Goal: Task Accomplishment & Management: Manage account settings

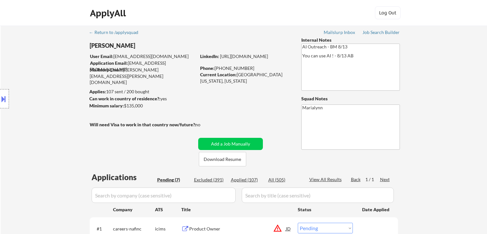
select select ""pending""
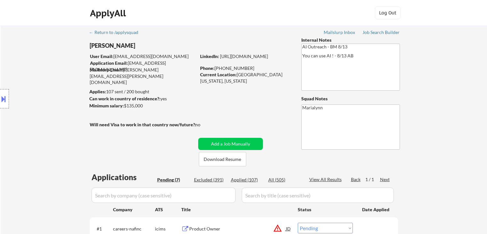
select select ""pending""
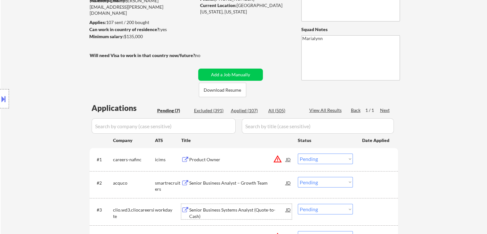
scroll to position [160, 0]
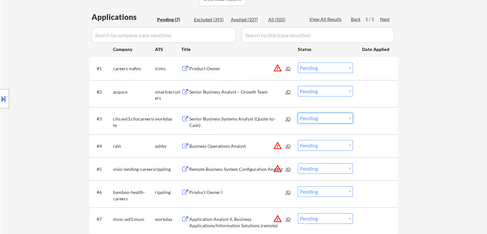
click at [333, 118] on select "Choose an option... Pending Applied Excluded (Questions) Excluded (Expired) Exc…" at bounding box center [325, 118] width 55 height 11
click at [298, 113] on select "Choose an option... Pending Applied Excluded (Questions) Excluded (Expired) Exc…" at bounding box center [325, 118] width 55 height 11
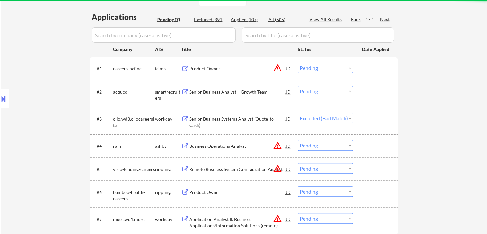
select select ""pending""
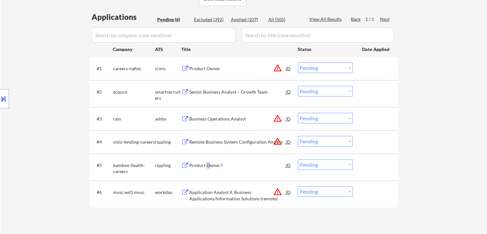
click at [208, 163] on div "Product Owner I" at bounding box center [237, 165] width 97 height 6
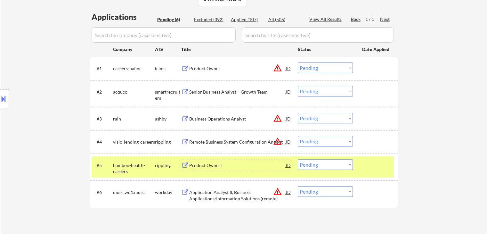
click at [231, 166] on div "Product Owner I" at bounding box center [237, 165] width 97 height 6
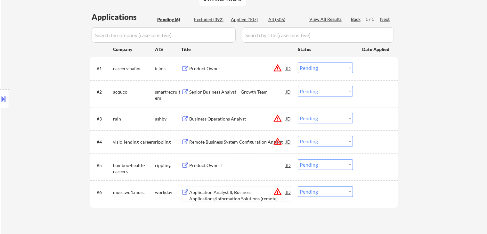
click at [210, 194] on div "Application Analyst II, Business Applications/Information Solutions (remote)" at bounding box center [237, 195] width 97 height 12
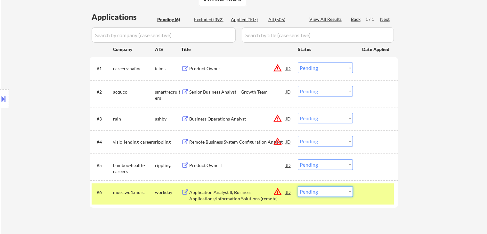
click at [334, 187] on select "Choose an option... Pending Applied Excluded (Questions) Excluded (Expired) Exc…" at bounding box center [325, 191] width 55 height 11
select select ""excluded__bad_match_""
click at [298, 186] on select "Choose an option... Pending Applied Excluded (Questions) Excluded (Expired) Exc…" at bounding box center [325, 191] width 55 height 11
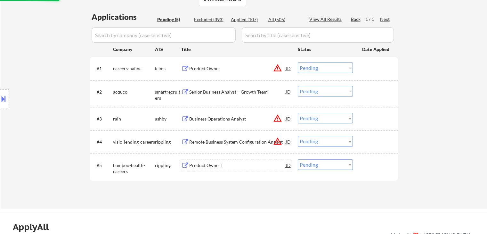
click at [238, 163] on div "Product Owner I" at bounding box center [237, 165] width 97 height 6
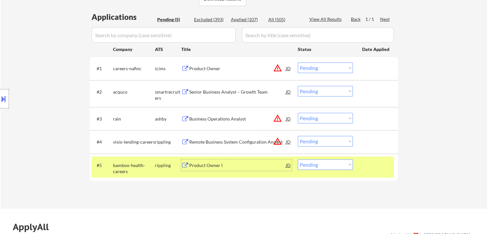
click at [248, 135] on div "#4 visio-lending-careers rippling Remote Business System Configuration Analyst …" at bounding box center [243, 141] width 302 height 17
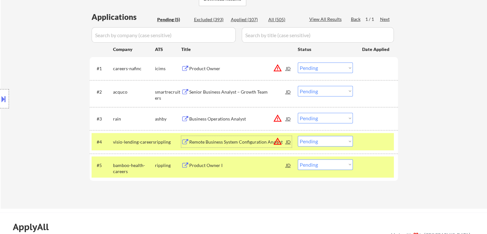
click at [248, 137] on div "Remote Business System Configuration Analyst" at bounding box center [237, 142] width 97 height 12
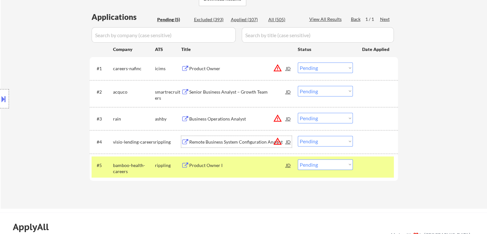
click at [139, 163] on div "bamboo-health-careers" at bounding box center [134, 168] width 42 height 12
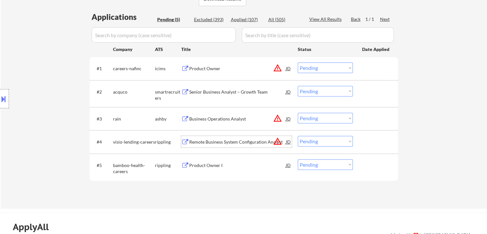
click at [220, 140] on div "Remote Business System Configuration Analyst" at bounding box center [237, 142] width 97 height 6
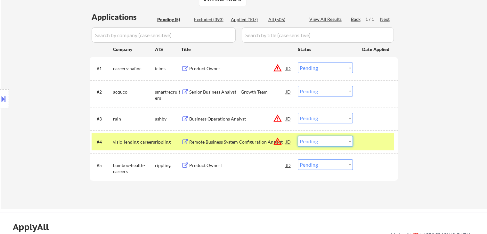
drag, startPoint x: 337, startPoint y: 137, endPoint x: 339, endPoint y: 146, distance: 9.6
click at [337, 137] on select "Choose an option... Pending Applied Excluded (Questions) Excluded (Expired) Exc…" at bounding box center [325, 141] width 55 height 11
click at [298, 136] on select "Choose an option... Pending Applied Excluded (Questions) Excluded (Expired) Exc…" at bounding box center [325, 141] width 55 height 11
select select ""pending""
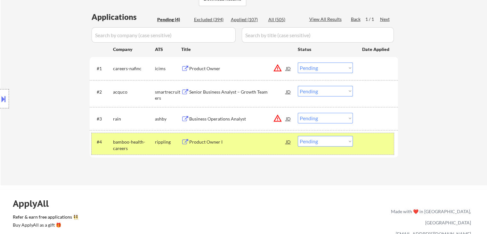
click at [173, 143] on div "rippling" at bounding box center [168, 142] width 26 height 6
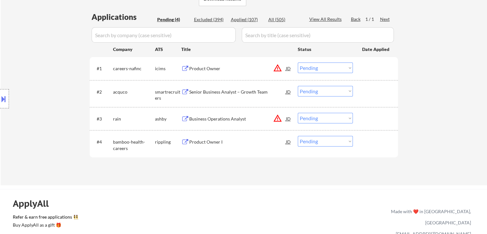
click at [216, 115] on div "Business Operations Analyst" at bounding box center [237, 119] width 97 height 12
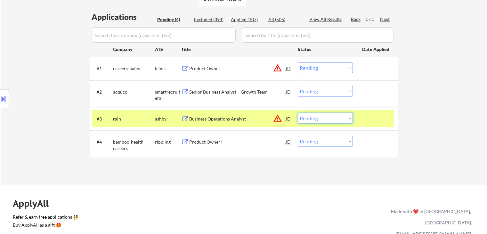
click at [313, 117] on select "Choose an option... Pending Applied Excluded (Questions) Excluded (Expired) Exc…" at bounding box center [325, 118] width 55 height 11
click at [298, 113] on select "Choose an option... Pending Applied Excluded (Questions) Excluded (Expired) Exc…" at bounding box center [325, 118] width 55 height 11
select select ""pending""
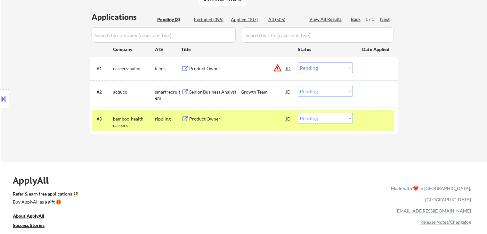
click at [160, 117] on div "rippling" at bounding box center [168, 119] width 26 height 6
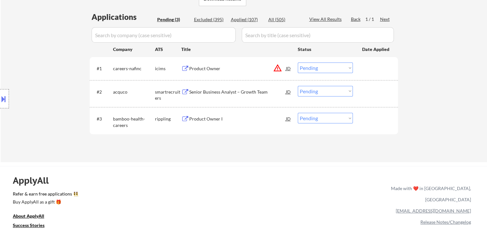
click at [205, 91] on div "Senior Business Analyst – Growth Team" at bounding box center [237, 92] width 97 height 6
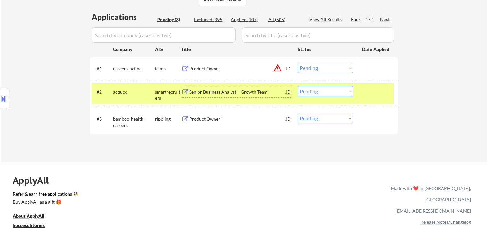
scroll to position [64, 0]
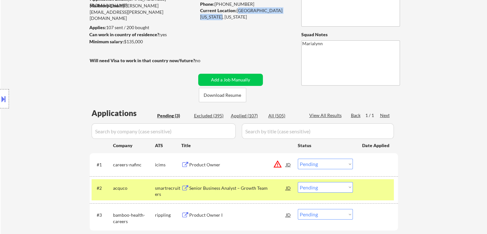
drag, startPoint x: 237, startPoint y: 11, endPoint x: 220, endPoint y: 17, distance: 18.6
click at [220, 17] on div "Current Location: WEST SPRINGFIELD, VIRGINIA 22152, Virginia" at bounding box center [245, 13] width 91 height 12
copy div "WEST SPRINGFIELD, VIRGINIA"
click at [310, 188] on select "Choose an option... Pending Applied Excluded (Questions) Excluded (Expired) Exc…" at bounding box center [325, 187] width 55 height 11
click at [298, 182] on select "Choose an option... Pending Applied Excluded (Questions) Excluded (Expired) Exc…" at bounding box center [325, 187] width 55 height 11
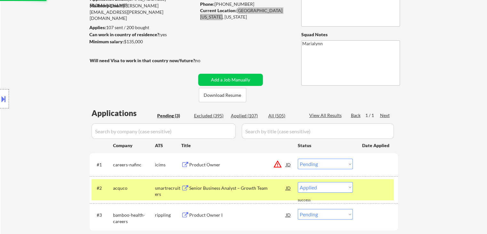
select select ""pending""
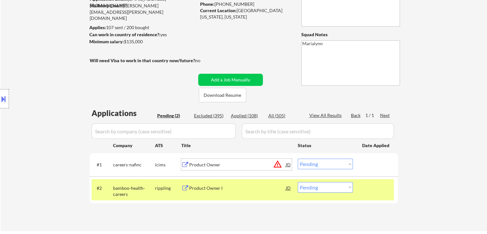
click at [201, 166] on div "Product Owner" at bounding box center [237, 164] width 97 height 6
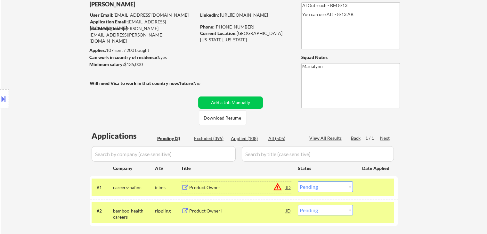
scroll to position [32, 0]
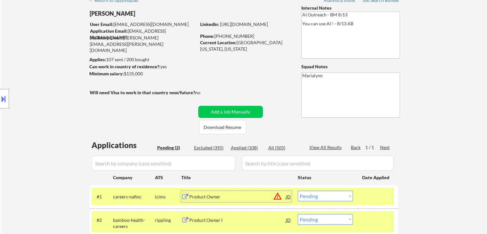
click at [315, 197] on select "Choose an option... Pending Applied Excluded (Questions) Excluded (Expired) Exc…" at bounding box center [325, 196] width 55 height 11
click at [298, 191] on select "Choose an option... Pending Applied Excluded (Questions) Excluded (Expired) Exc…" at bounding box center [325, 196] width 55 height 11
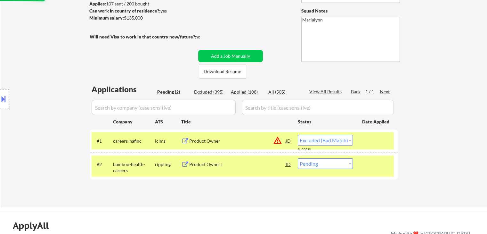
scroll to position [128, 0]
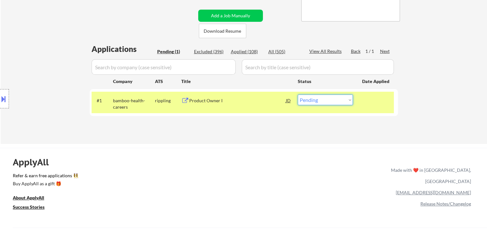
click at [316, 98] on select "Choose an option... Pending Applied Excluded (Questions) Excluded (Expired) Exc…" at bounding box center [325, 99] width 55 height 11
select select ""applied""
click at [298, 94] on select "Choose an option... Pending Applied Excluded (Questions) Excluded (Expired) Exc…" at bounding box center [325, 99] width 55 height 11
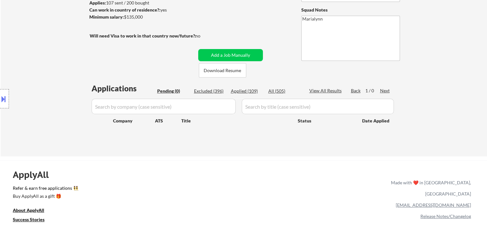
scroll to position [32, 0]
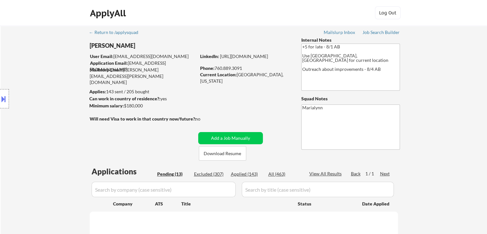
select select ""pending""
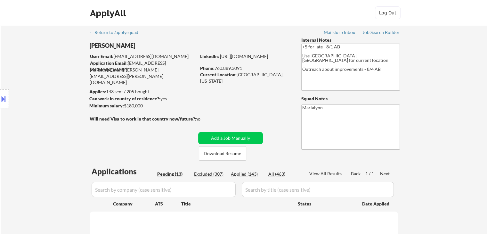
select select ""pending""
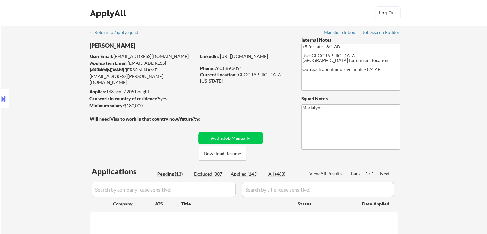
select select ""pending""
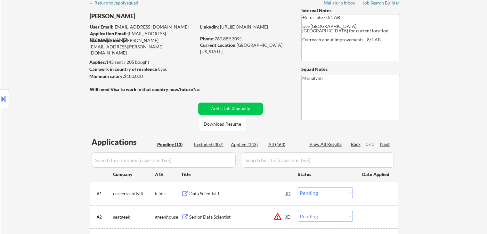
scroll to position [64, 0]
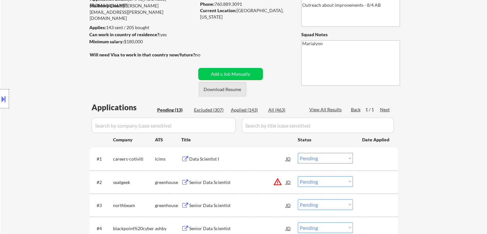
click at [230, 93] on button "Download Resume" at bounding box center [222, 89] width 47 height 14
click at [211, 158] on div "Data Scientist I" at bounding box center [237, 159] width 97 height 6
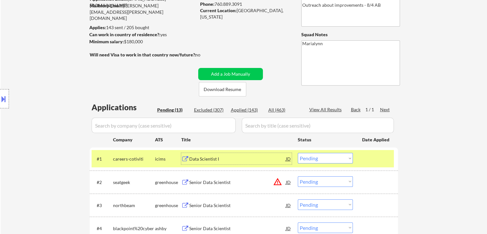
click at [320, 159] on select "Choose an option... Pending Applied Excluded (Questions) Excluded (Expired) Exc…" at bounding box center [325, 158] width 55 height 11
click at [298, 153] on select "Choose an option... Pending Applied Excluded (Questions) Excluded (Expired) Exc…" at bounding box center [325, 158] width 55 height 11
click at [330, 158] on select "Choose an option... Pending Applied Excluded (Questions) Excluded (Expired) Exc…" at bounding box center [325, 158] width 55 height 11
click at [298, 153] on select "Choose an option... Pending Applied Excluded (Questions) Excluded (Expired) Exc…" at bounding box center [325, 158] width 55 height 11
click at [218, 157] on div "Data Scientist I" at bounding box center [237, 159] width 97 height 6
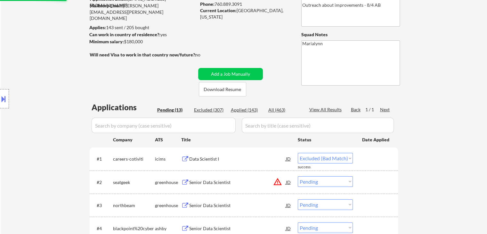
select select ""pending""
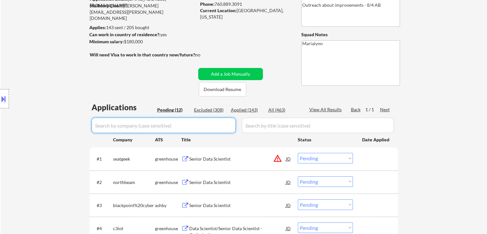
click at [179, 123] on input "input" at bounding box center [164, 125] width 144 height 15
paste input "cotiviti"
type input "cotiviti"
click at [211, 110] on div "Excluded (308)" at bounding box center [210, 110] width 32 height 6
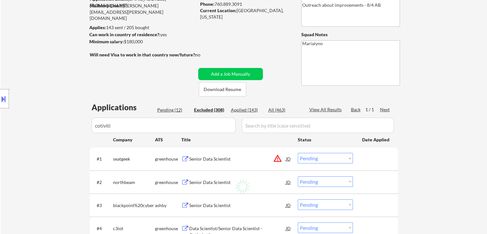
select select ""excluded__blocklist_""
select select ""excluded__expired_""
select select ""excluded__salary_""
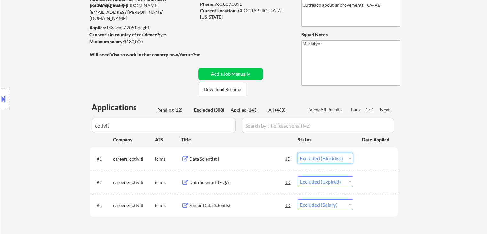
click at [329, 158] on select "Choose an option... Pending Applied Excluded (Questions) Excluded (Expired) Exc…" at bounding box center [325, 158] width 55 height 11
select select ""excluded__bad_match_""
click at [298, 153] on select "Choose an option... Pending Applied Excluded (Questions) Excluded (Expired) Exc…" at bounding box center [325, 158] width 55 height 11
click at [314, 159] on select "Choose an option... Pending Applied Excluded (Questions) Excluded (Expired) Exc…" at bounding box center [325, 158] width 55 height 11
click at [398, 183] on div "← Return to /applysquad Mailslurp Inbox Job Search Builder Shane Francis User E…" at bounding box center [244, 101] width 320 height 278
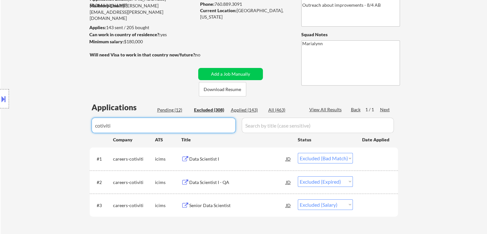
drag, startPoint x: 160, startPoint y: 126, endPoint x: 0, endPoint y: 128, distance: 160.1
click at [0, 128] on body "← Return to /applysquad Mailslurp Inbox Job Search Builder Shane Francis User E…" at bounding box center [243, 53] width 487 height 234
select select ""excluded__expired_""
select select ""excluded""
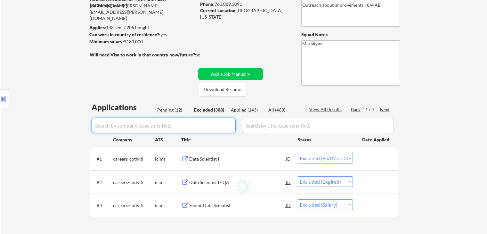
select select ""excluded__salary_""
select select ""excluded__expired_""
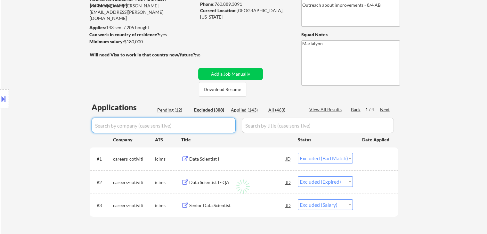
select select ""excluded__other_""
select select ""excluded""
select select ""excluded__expired_""
select select ""excluded__location_""
select select ""excluded__expired_""
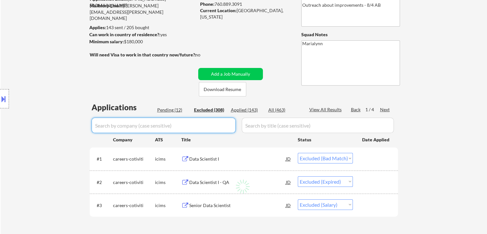
select select ""excluded__other_""
select select ""excluded__expired_""
select select ""excluded__other_""
select select ""excluded__expired_""
select select ""excluded__salary_""
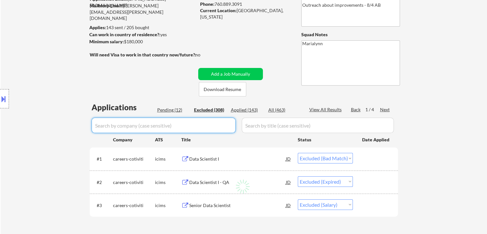
select select ""excluded__salary_""
select select ""excluded__bad_match_""
select select ""excluded__expired_""
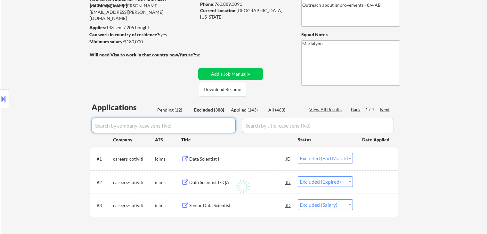
select select ""excluded""
select select ""excluded__salary_""
select select ""excluded__expired_""
select select ""excluded""
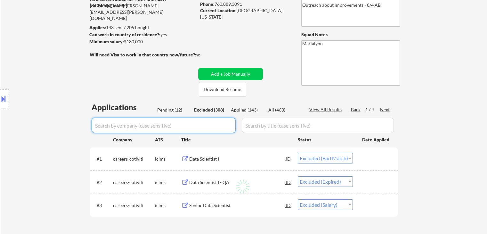
select select ""excluded__expired_""
select select ""excluded__bad_match_""
select select ""excluded__expired_""
select select ""excluded__bad_match_""
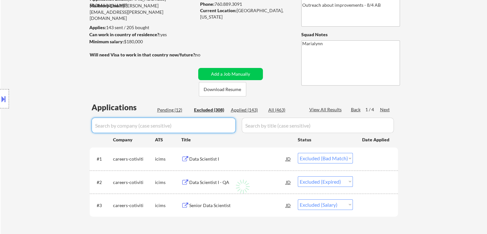
select select ""excluded""
select select ""excluded__salary_""
select select ""excluded__bad_match_""
select select ""excluded__salary_""
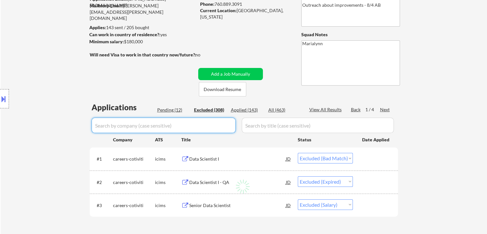
select select ""excluded__salary_""
select select ""excluded__location_""
select select ""excluded__bad_match_""
select select ""excluded__expired_""
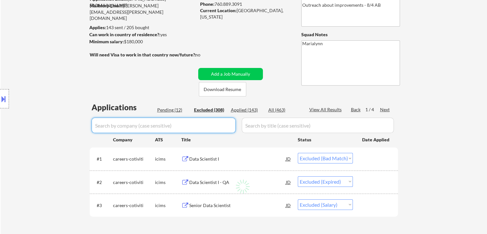
select select ""excluded__salary_""
select select ""excluded__other_""
select select ""excluded__location_""
select select ""excluded__expired_""
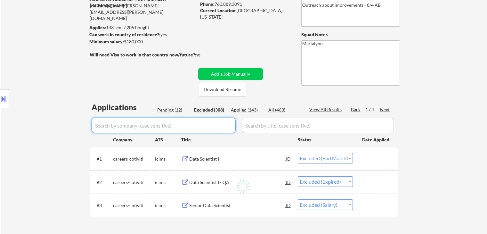
select select ""excluded__bad_match_""
select select ""excluded__expired_""
select select ""excluded__bad_match_""
select select ""excluded__other_""
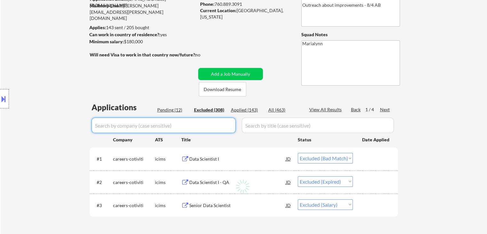
select select ""excluded__expired_""
select select ""excluded__bad_match_""
select select ""excluded__salary_""
select select ""excluded__bad_match_""
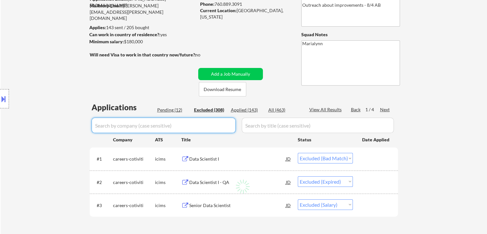
select select ""excluded__expired_""
select select ""excluded__bad_match_""
select select ""excluded__salary_""
select select ""excluded__expired_""
select select ""excluded__bad_match_""
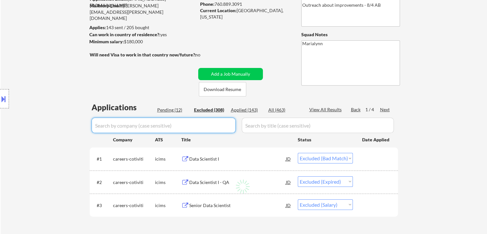
select select ""excluded__other_""
select select ""excluded__expired_""
select select ""excluded""
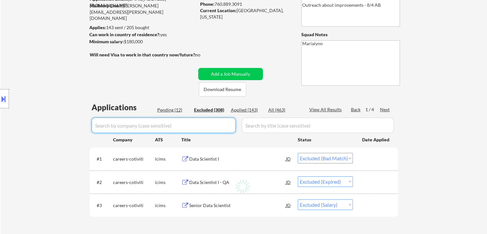
select select ""excluded""
select select ""excluded__bad_match_""
select select ""excluded""
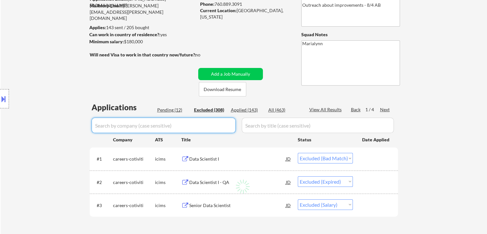
select select ""excluded__expired_""
select select ""excluded""
select select ""excluded__bad_match_""
select select ""excluded__expired_""
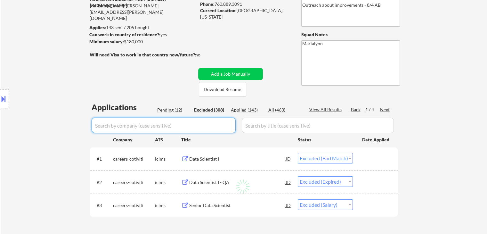
select select ""excluded__bad_match_""
select select ""excluded__expired_""
select select ""excluded__other_""
select select ""excluded__bad_match_""
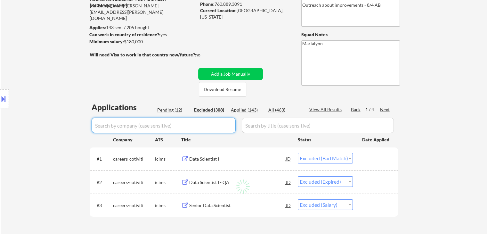
select select ""excluded__bad_match_""
select select ""excluded__location_""
select select ""excluded__salary_""
select select ""excluded__expired_""
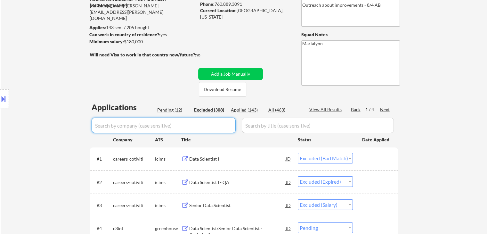
select select ""excluded__salary_""
select select ""excluded__location_""
select select ""excluded__bad_match_""
select select ""excluded__salary_""
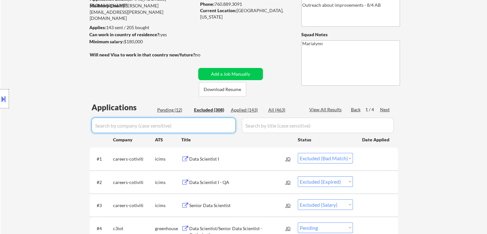
select select ""excluded__salary_""
select select ""excluded__bad_match_""
select select ""excluded__salary_""
select select ""excluded__expired_""
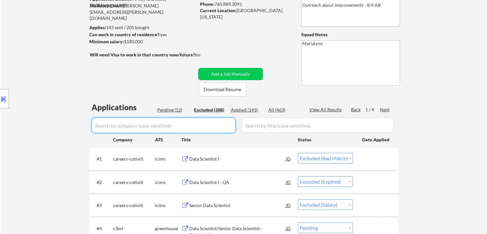
select select ""excluded__salary_""
select select ""excluded__expired_""
select select ""excluded""
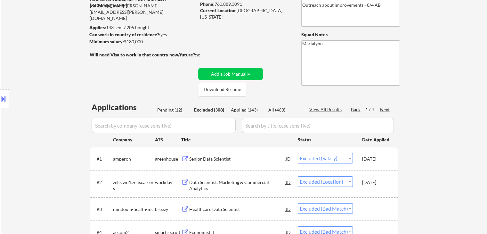
drag, startPoint x: 164, startPoint y: 109, endPoint x: 167, endPoint y: 108, distance: 3.3
click at [165, 109] on div "Pending (12)" at bounding box center [173, 110] width 32 height 6
select select ""pending""
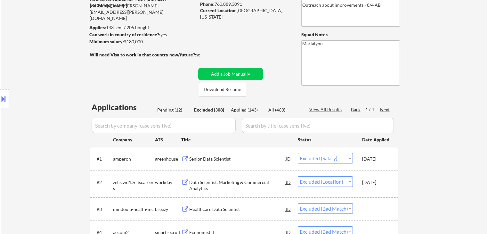
select select ""pending""
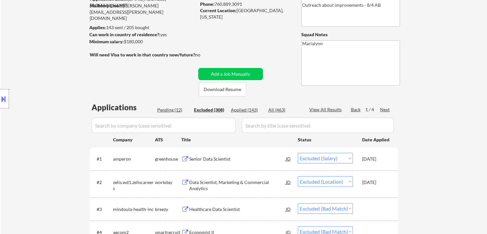
select select ""pending""
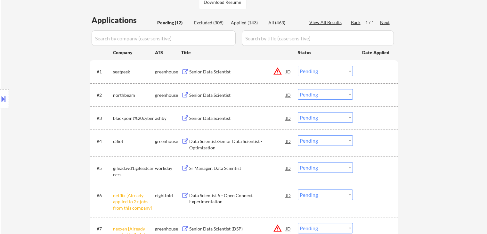
scroll to position [192, 0]
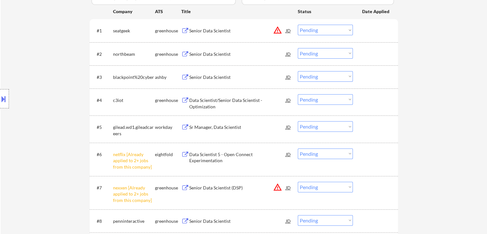
click at [309, 154] on select "Choose an option... Pending Applied Excluded (Questions) Excluded (Expired) Exc…" at bounding box center [325, 153] width 55 height 11
click at [298, 148] on select "Choose an option... Pending Applied Excluded (Questions) Excluded (Expired) Exc…" at bounding box center [325, 153] width 55 height 11
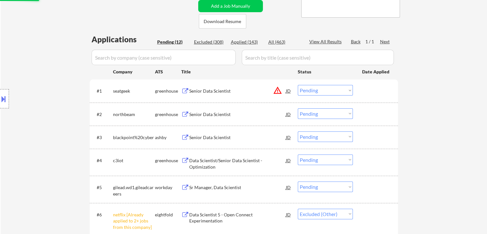
scroll to position [96, 0]
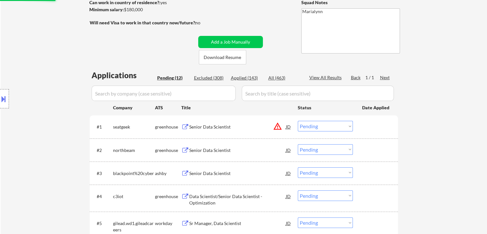
select select ""pending""
click at [222, 149] on div "Senior Data Scientist" at bounding box center [237, 150] width 97 height 6
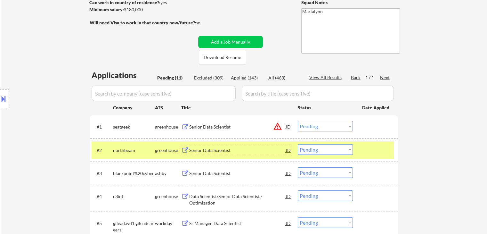
click at [222, 150] on div "Senior Data Scientist" at bounding box center [237, 150] width 97 height 6
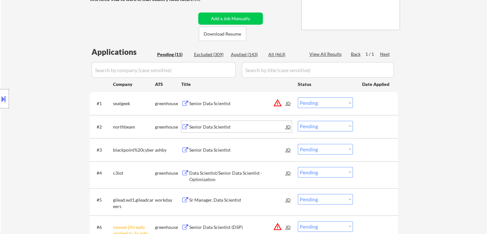
scroll to position [160, 0]
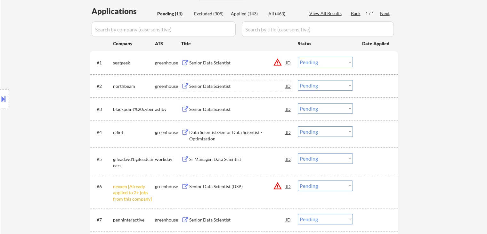
click at [310, 86] on select "Choose an option... Pending Applied Excluded (Questions) Excluded (Expired) Exc…" at bounding box center [325, 85] width 55 height 11
click at [298, 80] on select "Choose an option... Pending Applied Excluded (Questions) Excluded (Expired) Exc…" at bounding box center [325, 85] width 55 height 11
select select ""pending""
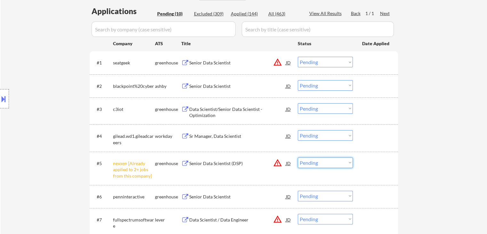
click at [332, 161] on select "Choose an option... Pending Applied Excluded (Questions) Excluded (Expired) Exc…" at bounding box center [325, 162] width 55 height 11
click at [298, 157] on select "Choose an option... Pending Applied Excluded (Questions) Excluded (Expired) Exc…" at bounding box center [325, 162] width 55 height 11
select select ""pending""
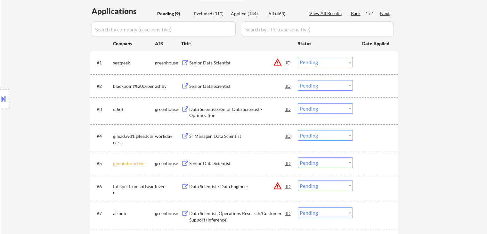
click at [215, 86] on div "Senior Data Scientist" at bounding box center [237, 86] width 97 height 6
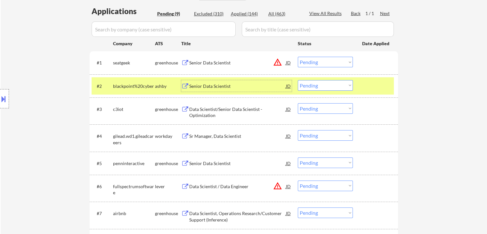
click at [321, 88] on select "Choose an option... Pending Applied Excluded (Questions) Excluded (Expired) Exc…" at bounding box center [325, 85] width 55 height 11
click at [298, 80] on select "Choose an option... Pending Applied Excluded (Questions) Excluded (Expired) Exc…" at bounding box center [325, 85] width 55 height 11
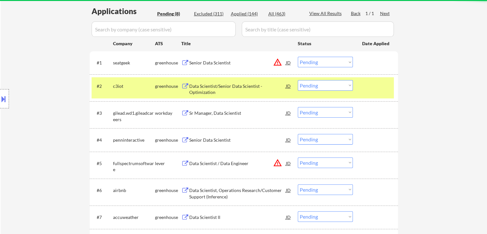
click at [219, 89] on div "Data Scientist/Senior Data Scientist - Optimization" at bounding box center [237, 89] width 97 height 12
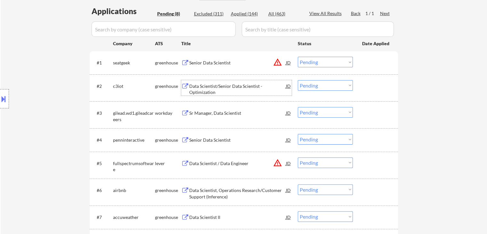
drag, startPoint x: 314, startPoint y: 85, endPoint x: 322, endPoint y: 90, distance: 9.5
click at [314, 85] on select "Choose an option... Pending Applied Excluded (Questions) Excluded (Expired) Exc…" at bounding box center [325, 85] width 55 height 11
click at [298, 80] on select "Choose an option... Pending Applied Excluded (Questions) Excluded (Expired) Exc…" at bounding box center [325, 85] width 55 height 11
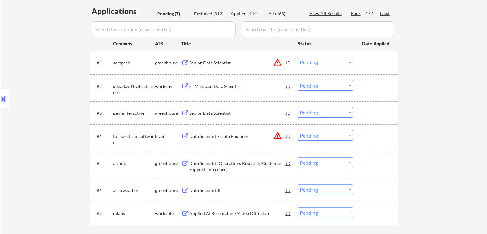
click at [215, 86] on div "Sr Manager, Data Scientist" at bounding box center [237, 86] width 97 height 6
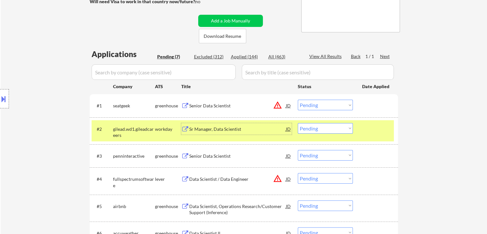
scroll to position [32, 0]
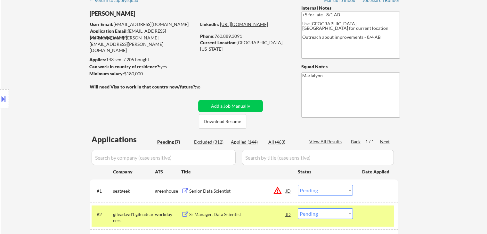
click at [264, 27] on link "https://www.linkedin.com/in/sfeconomist/" at bounding box center [244, 23] width 48 height 5
click at [5, 97] on button at bounding box center [3, 99] width 7 height 11
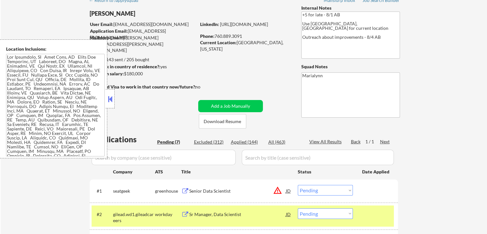
click at [115, 95] on div at bounding box center [144, 93] width 108 height 7
click at [113, 100] on button at bounding box center [110, 99] width 7 height 10
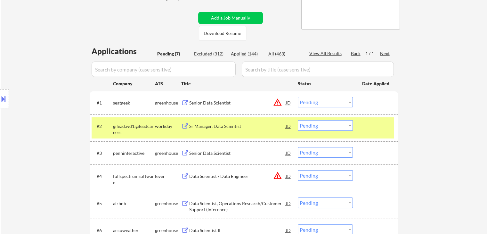
scroll to position [128, 0]
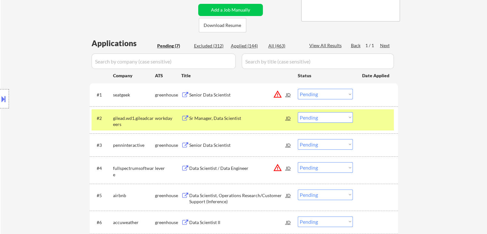
click at [307, 118] on select "Choose an option... Pending Applied Excluded (Questions) Excluded (Expired) Exc…" at bounding box center [325, 117] width 55 height 11
click at [298, 112] on select "Choose an option... Pending Applied Excluded (Questions) Excluded (Expired) Exc…" at bounding box center [325, 117] width 55 height 11
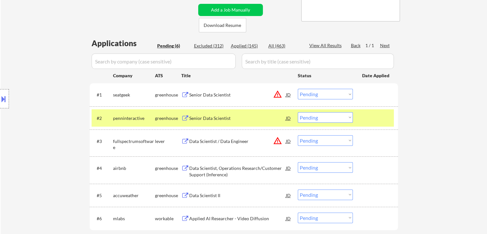
click at [217, 117] on div "Senior Data Scientist" at bounding box center [237, 118] width 97 height 6
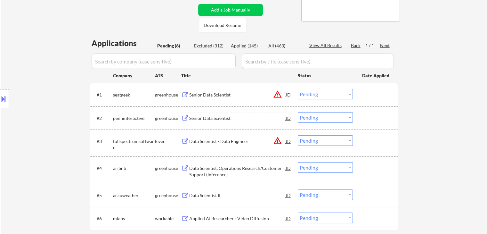
click at [306, 117] on select "Choose an option... Pending Applied Excluded (Questions) Excluded (Expired) Exc…" at bounding box center [325, 117] width 55 height 11
click at [298, 112] on select "Choose an option... Pending Applied Excluded (Questions) Excluded (Expired) Exc…" at bounding box center [325, 117] width 55 height 11
select select ""pending""
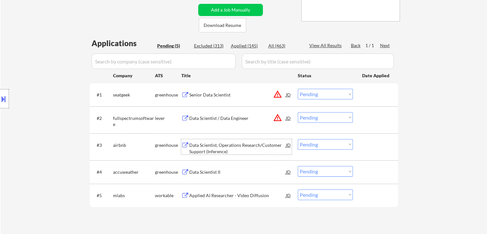
click at [240, 145] on div "Data Scientist, Operations Research/Customer Support (Inference)" at bounding box center [237, 148] width 97 height 12
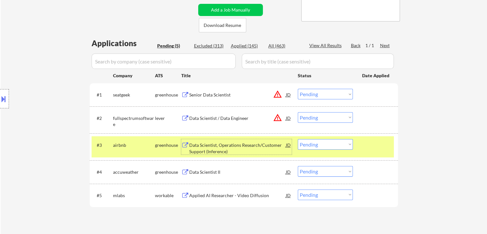
click at [318, 143] on select "Choose an option... Pending Applied Excluded (Questions) Excluded (Expired) Exc…" at bounding box center [325, 144] width 55 height 11
click at [298, 139] on select "Choose an option... Pending Applied Excluded (Questions) Excluded (Expired) Exc…" at bounding box center [325, 144] width 55 height 11
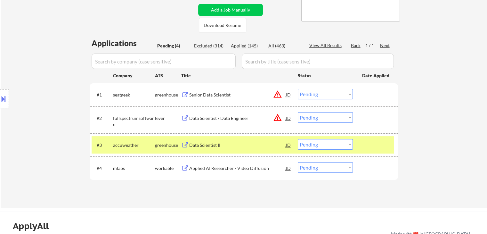
click at [224, 144] on div "Data Scientist II" at bounding box center [237, 145] width 97 height 6
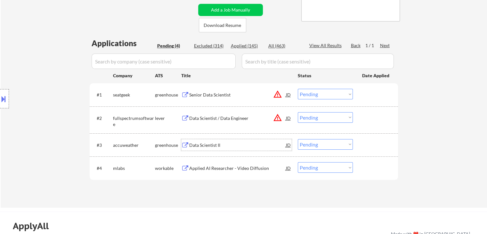
click at [323, 145] on select "Choose an option... Pending Applied Excluded (Questions) Excluded (Expired) Exc…" at bounding box center [325, 144] width 55 height 11
click at [298, 139] on select "Choose an option... Pending Applied Excluded (Questions) Excluded (Expired) Exc…" at bounding box center [325, 144] width 55 height 11
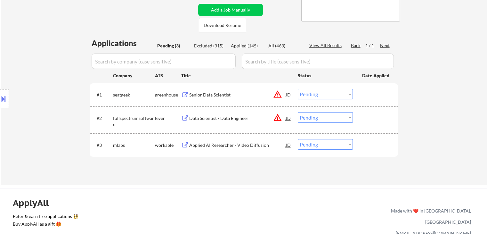
click at [219, 145] on div "Applied AI Researcher - Video Diffusion" at bounding box center [237, 145] width 97 height 6
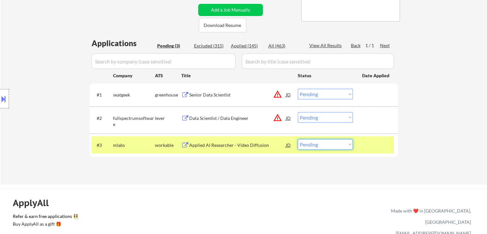
click at [310, 144] on select "Choose an option... Pending Applied Excluded (Questions) Excluded (Expired) Exc…" at bounding box center [325, 144] width 55 height 11
select select ""excluded__bad_match_""
click at [298, 139] on select "Choose an option... Pending Applied Excluded (Questions) Excluded (Expired) Exc…" at bounding box center [325, 144] width 55 height 11
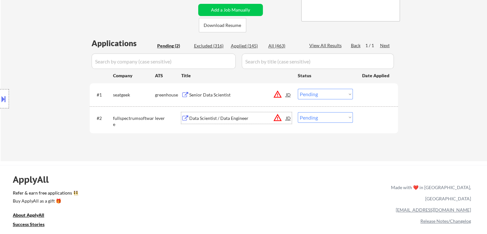
click at [199, 120] on div "Data Scientist / Data Engineer" at bounding box center [237, 118] width 97 height 6
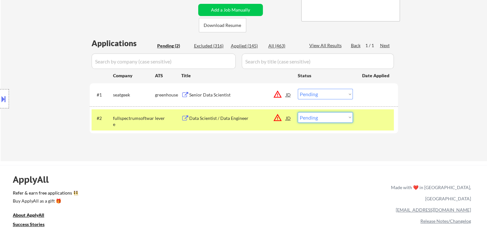
click at [317, 120] on select "Choose an option... Pending Applied Excluded (Questions) Excluded (Expired) Exc…" at bounding box center [325, 117] width 55 height 11
select select ""excluded__bad_match_""
click at [298, 112] on select "Choose an option... Pending Applied Excluded (Questions) Excluded (Expired) Exc…" at bounding box center [325, 117] width 55 height 11
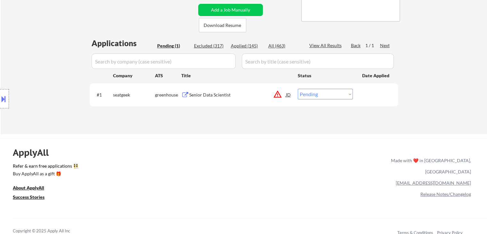
click at [211, 97] on div "Senior Data Scientist" at bounding box center [237, 95] width 97 height 6
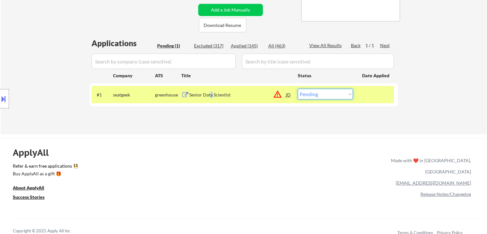
click at [313, 93] on select "Choose an option... Pending Applied Excluded (Questions) Excluded (Expired) Exc…" at bounding box center [325, 94] width 55 height 11
click at [298, 89] on select "Choose an option... Pending Applied Excluded (Questions) Excluded (Expired) Exc…" at bounding box center [325, 94] width 55 height 11
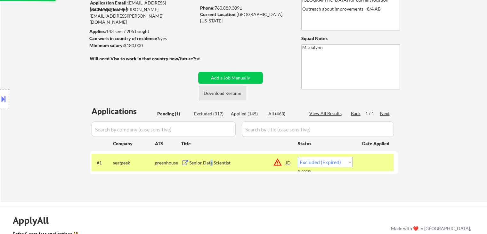
scroll to position [64, 0]
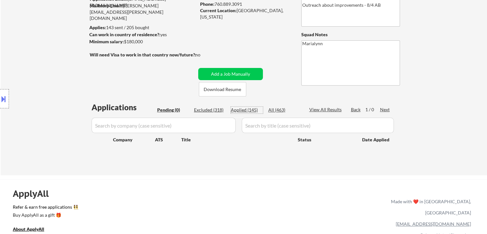
click at [251, 109] on div "Applied (145)" at bounding box center [247, 110] width 32 height 6
select select ""applied""
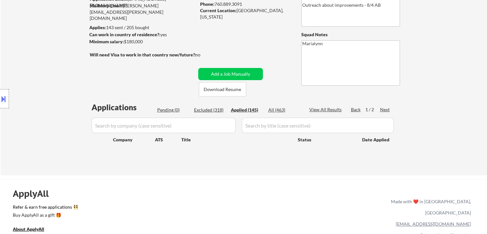
select select ""applied""
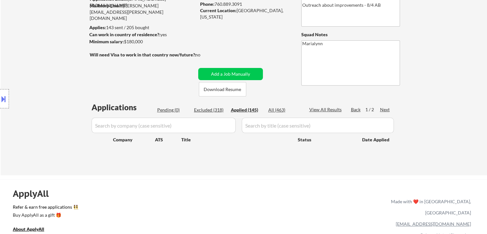
select select ""applied""
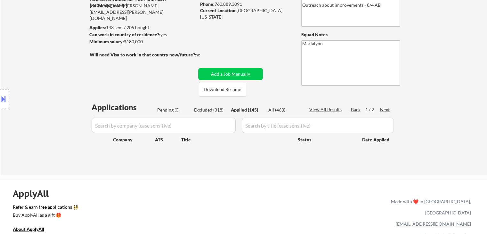
select select ""applied""
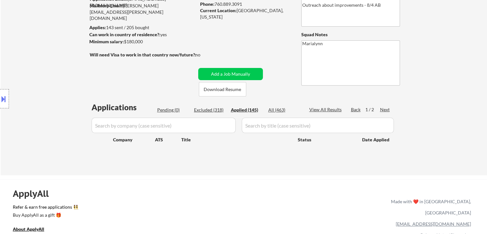
select select ""applied""
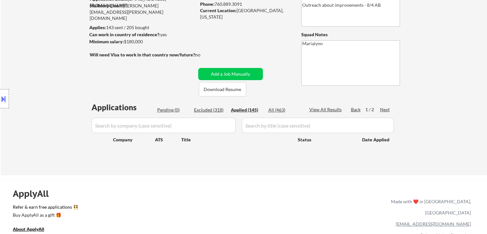
select select ""applied""
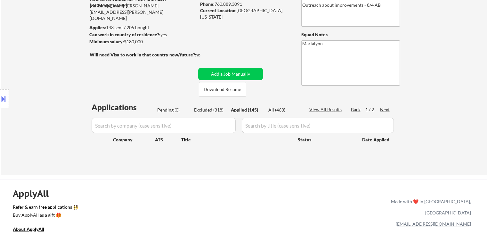
select select ""applied""
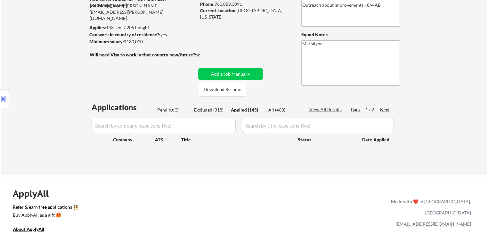
select select ""applied""
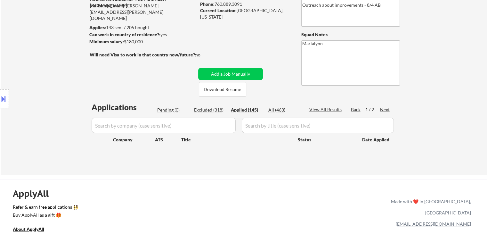
select select ""applied""
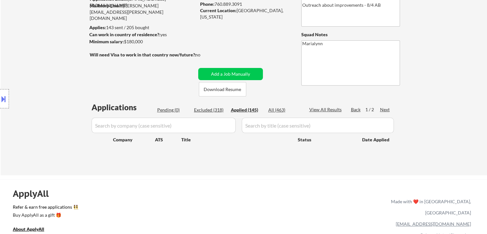
select select ""applied""
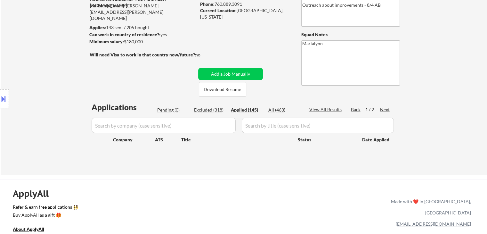
select select ""applied""
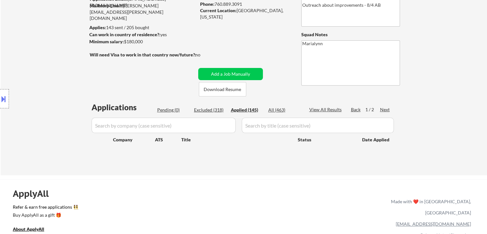
select select ""applied""
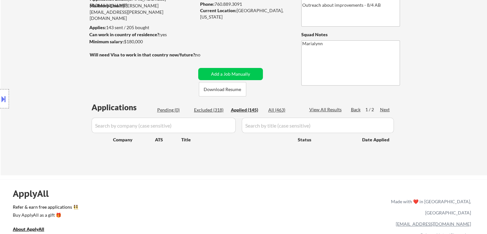
select select ""applied""
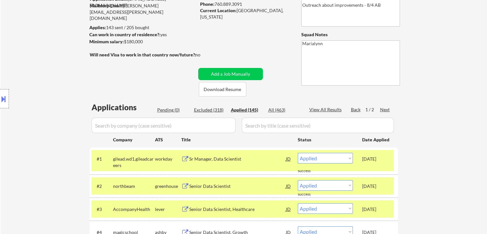
click at [113, 156] on div "Location Inclusions:" at bounding box center [57, 98] width 115 height 119
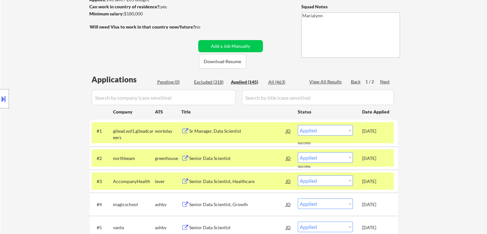
scroll to position [160, 0]
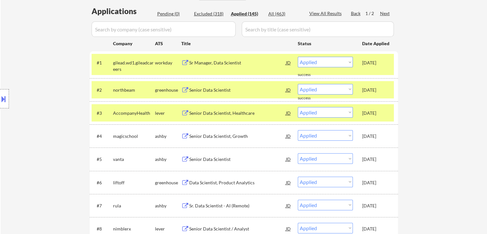
click at [124, 113] on div "AccompanyHealth" at bounding box center [134, 113] width 42 height 6
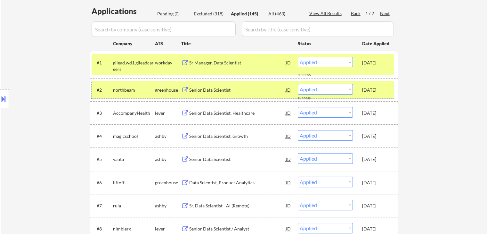
drag, startPoint x: 129, startPoint y: 92, endPoint x: 130, endPoint y: 85, distance: 6.4
click at [129, 91] on div "northbeam" at bounding box center [134, 90] width 42 height 6
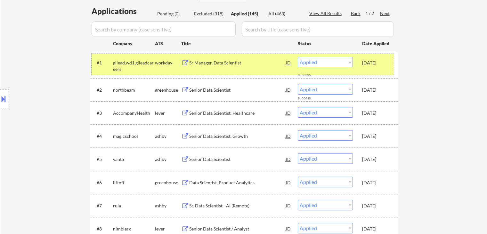
click at [140, 62] on div "gilead.wd1.gileadcareers" at bounding box center [134, 66] width 42 height 12
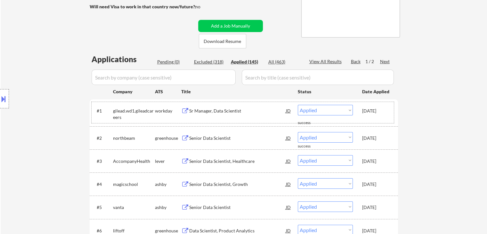
scroll to position [96, 0]
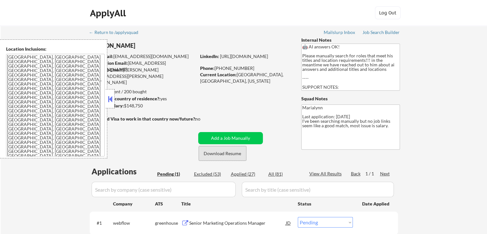
click at [225, 151] on button "Download Resume" at bounding box center [222, 153] width 47 height 14
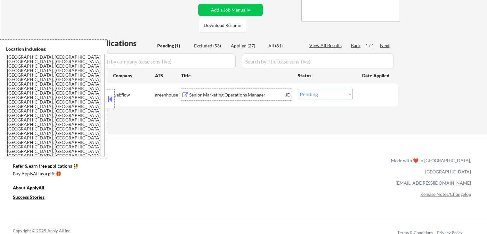
click at [228, 93] on div "Senior Marketing Operations Manager" at bounding box center [237, 95] width 97 height 6
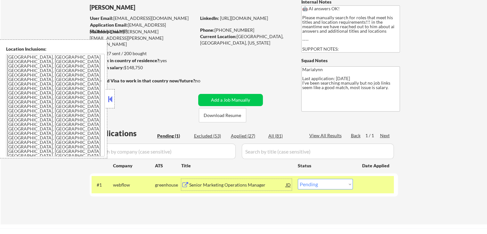
scroll to position [32, 0]
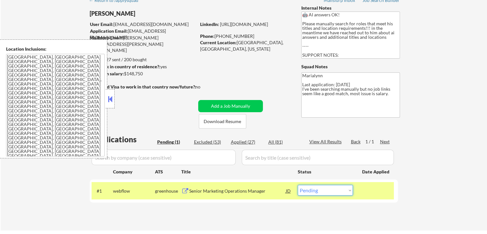
click at [317, 188] on select "Choose an option... Pending Applied Excluded (Questions) Excluded (Expired) Exc…" at bounding box center [325, 190] width 55 height 11
select select ""applied""
click at [298, 185] on select "Choose an option... Pending Applied Excluded (Questions) Excluded (Expired) Exc…" at bounding box center [325, 190] width 55 height 11
click at [107, 98] on button at bounding box center [110, 99] width 7 height 10
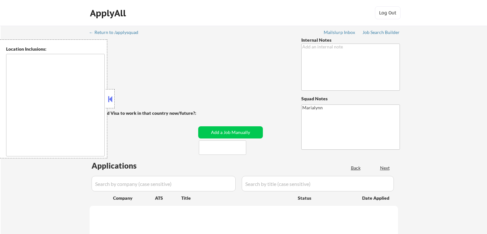
select select ""pending""
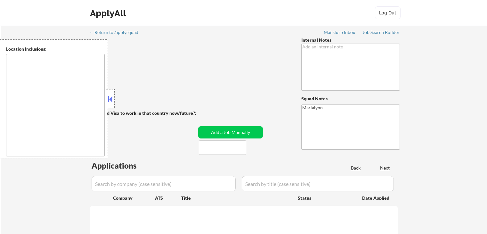
select select ""pending""
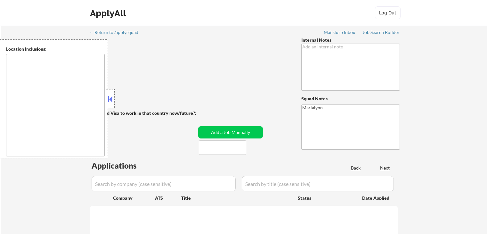
select select ""pending""
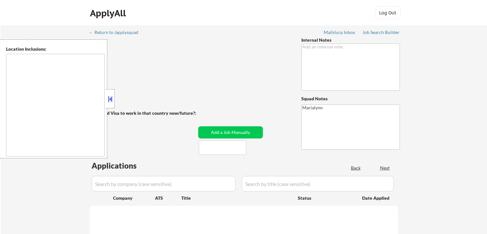
select select ""pending""
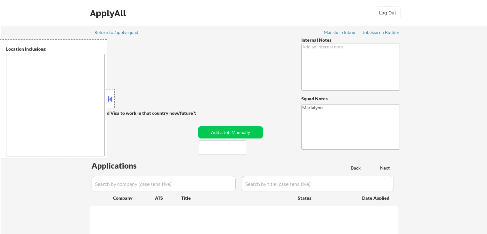
select select ""pending""
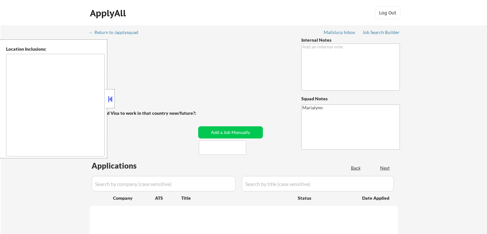
select select ""pending""
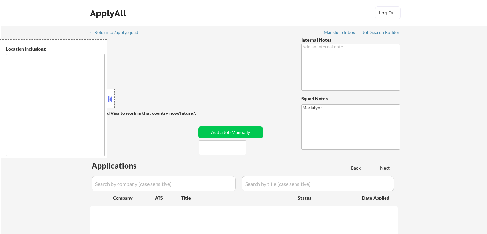
select select ""pending""
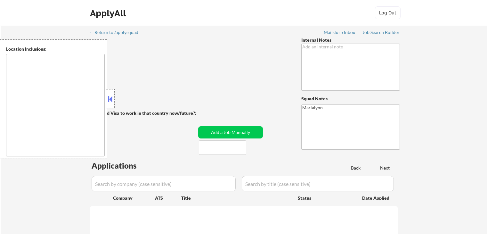
select select ""pending""
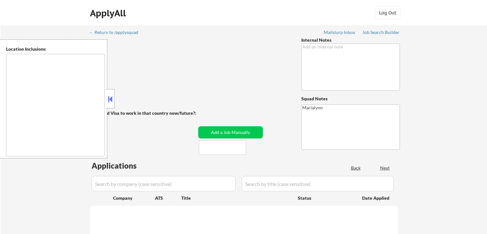
select select ""pending""
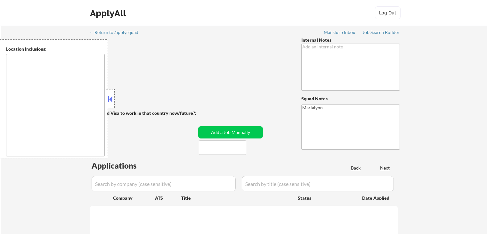
select select ""pending""
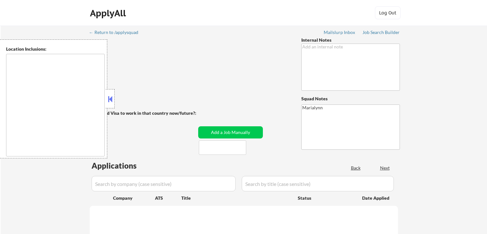
select select ""pending""
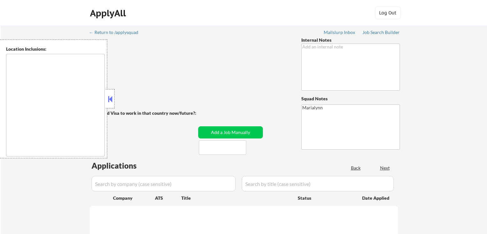
select select ""pending""
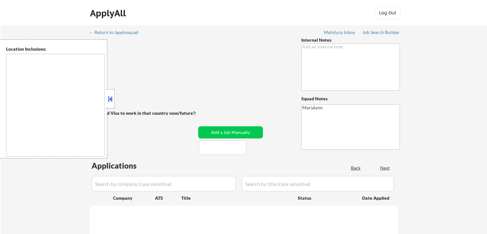
select select ""pending""
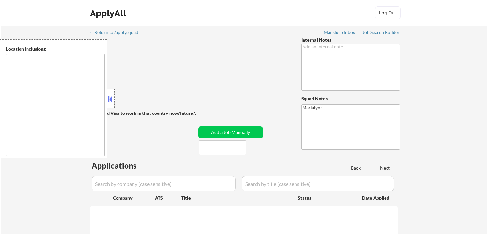
select select ""pending""
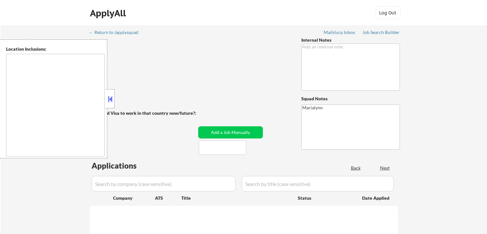
select select ""pending""
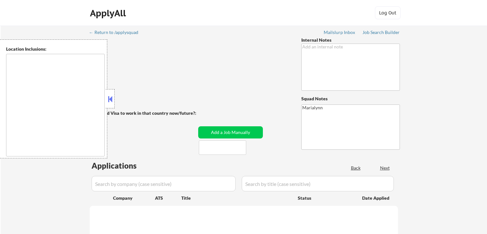
select select ""pending""
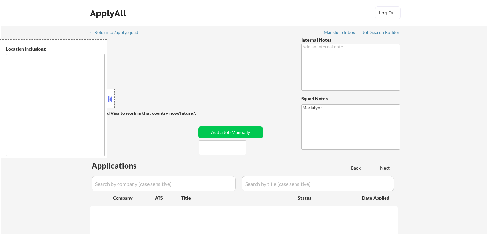
select select ""pending""
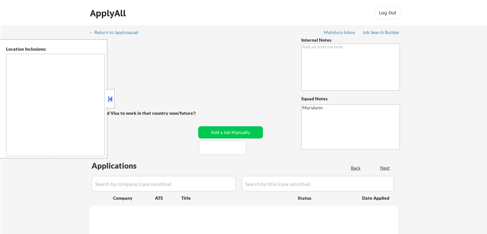
select select ""pending""
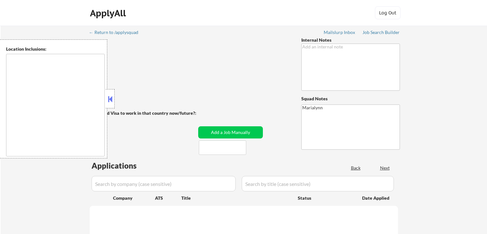
select select ""pending""
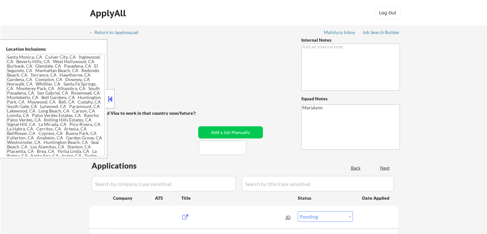
type textarea "[GEOGRAPHIC_DATA], [GEOGRAPHIC_DATA] [GEOGRAPHIC_DATA], [GEOGRAPHIC_DATA] [GEOG…"
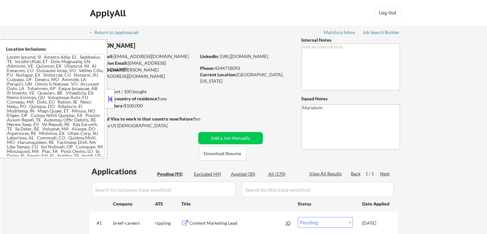
drag, startPoint x: 109, startPoint y: 100, endPoint x: 118, endPoint y: 111, distance: 15.3
click at [109, 101] on button at bounding box center [110, 99] width 7 height 10
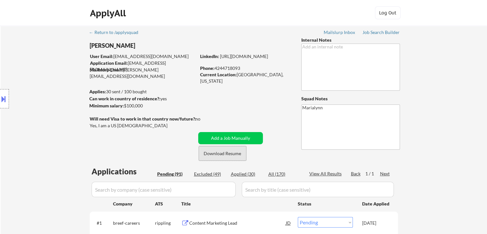
click at [212, 154] on button "Download Resume" at bounding box center [222, 153] width 47 height 14
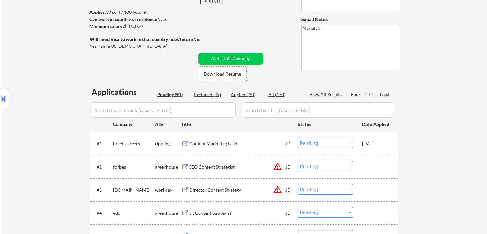
scroll to position [128, 0]
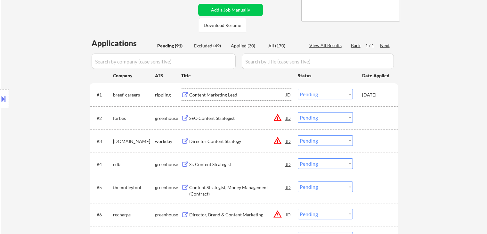
click at [214, 92] on div "Content Marketing Lead" at bounding box center [237, 95] width 97 height 6
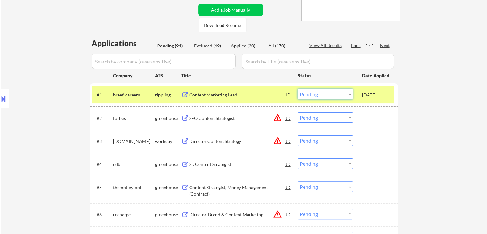
drag, startPoint x: 324, startPoint y: 95, endPoint x: 324, endPoint y: 99, distance: 3.8
click at [324, 95] on select "Choose an option... Pending Applied Excluded (Questions) Excluded (Expired) Exc…" at bounding box center [325, 94] width 55 height 11
click at [298, 89] on select "Choose an option... Pending Applied Excluded (Questions) Excluded (Expired) Exc…" at bounding box center [325, 94] width 55 height 11
select select ""pending""
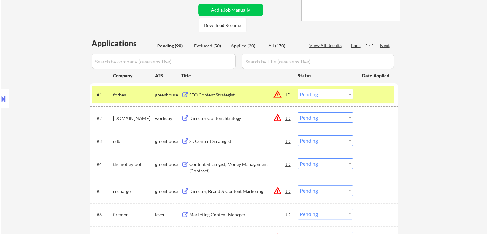
drag, startPoint x: 167, startPoint y: 93, endPoint x: 214, endPoint y: 121, distance: 53.9
click at [170, 94] on div "greenhouse" at bounding box center [168, 95] width 26 height 6
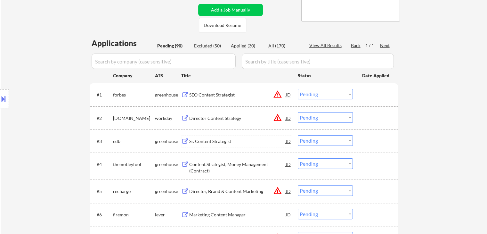
click at [217, 143] on div "Sr. Content Strategist" at bounding box center [237, 141] width 97 height 6
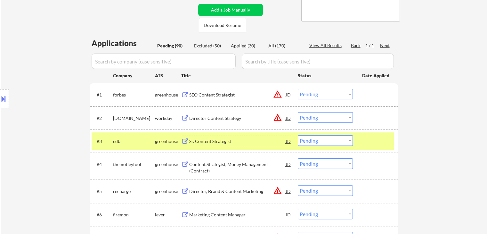
click at [324, 141] on select "Choose an option... Pending Applied Excluded (Questions) Excluded (Expired) Exc…" at bounding box center [325, 140] width 55 height 11
click at [298, 135] on select "Choose an option... Pending Applied Excluded (Questions) Excluded (Expired) Exc…" at bounding box center [325, 140] width 55 height 11
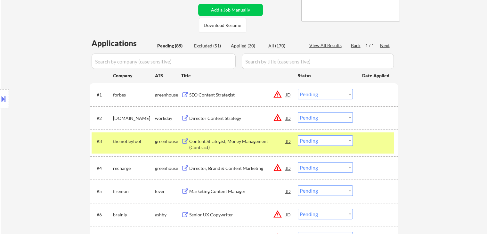
click at [204, 142] on div "Content Strategist, Money Management (Contract)" at bounding box center [237, 144] width 97 height 12
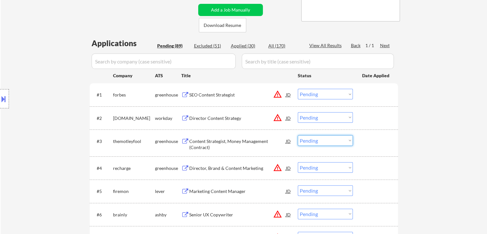
drag, startPoint x: 318, startPoint y: 139, endPoint x: 327, endPoint y: 145, distance: 11.2
click at [320, 139] on select "Choose an option... Pending Applied Excluded (Questions) Excluded (Expired) Exc…" at bounding box center [325, 140] width 55 height 11
click at [298, 135] on select "Choose an option... Pending Applied Excluded (Questions) Excluded (Expired) Exc…" at bounding box center [325, 140] width 55 height 11
select select ""pending""
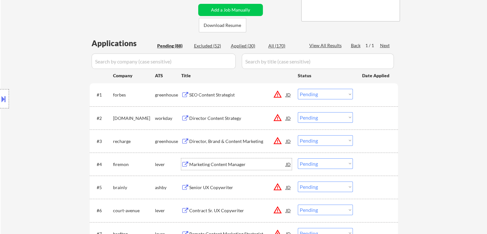
click at [219, 164] on div "Marketing Content Manager" at bounding box center [237, 164] width 97 height 6
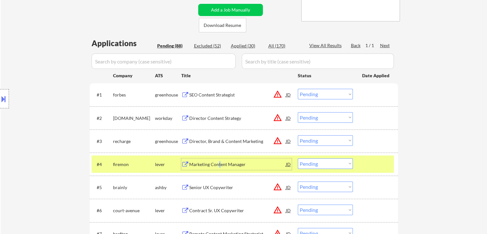
click at [310, 164] on select "Choose an option... Pending Applied Excluded (Questions) Excluded (Expired) Exc…" at bounding box center [325, 163] width 55 height 11
click at [298, 158] on select "Choose an option... Pending Applied Excluded (Questions) Excluded (Expired) Exc…" at bounding box center [325, 163] width 55 height 11
select select ""pending""
click at [160, 168] on div "ashby" at bounding box center [168, 164] width 26 height 12
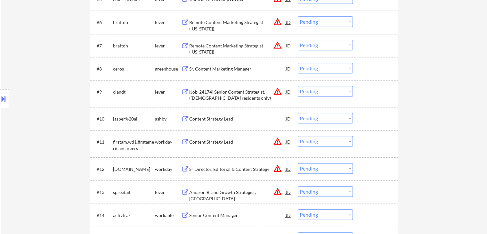
scroll to position [320, 0]
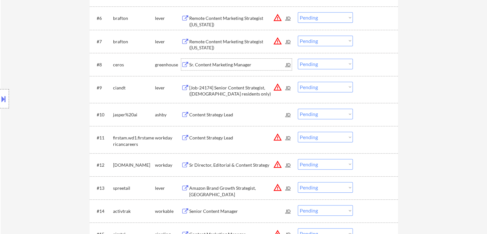
click at [230, 63] on div "Sr. Content Marketing Manager" at bounding box center [237, 64] width 97 height 6
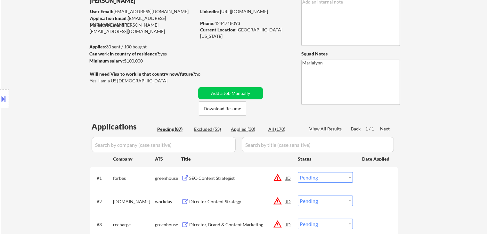
scroll to position [0, 0]
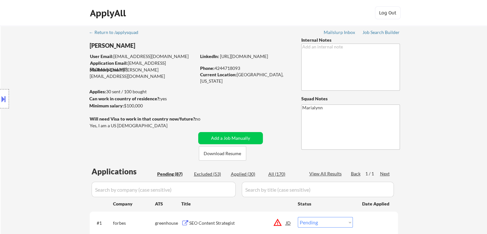
click at [257, 59] on link "[URL][DOMAIN_NAME]" at bounding box center [244, 55] width 48 height 5
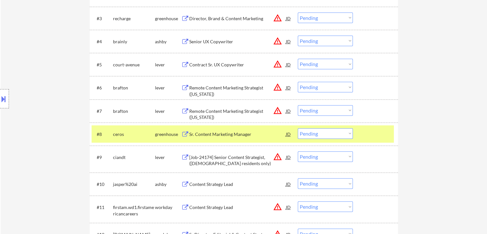
scroll to position [256, 0]
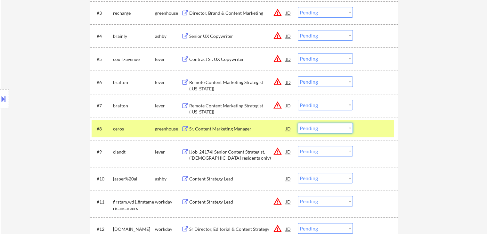
click at [325, 127] on select "Choose an option... Pending Applied Excluded (Questions) Excluded (Expired) Exc…" at bounding box center [325, 128] width 55 height 11
click at [298, 123] on select "Choose an option... Pending Applied Excluded (Questions) Excluded (Expired) Exc…" at bounding box center [325, 128] width 55 height 11
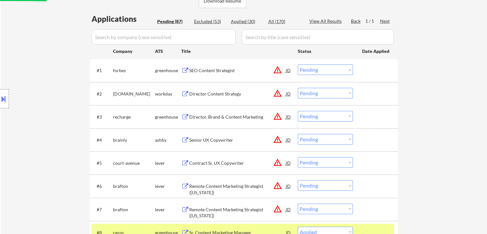
scroll to position [128, 0]
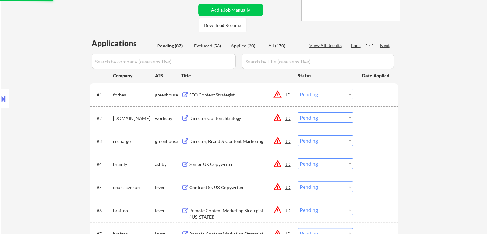
select select ""pending""
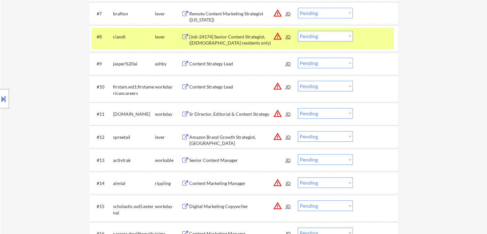
scroll to position [352, 0]
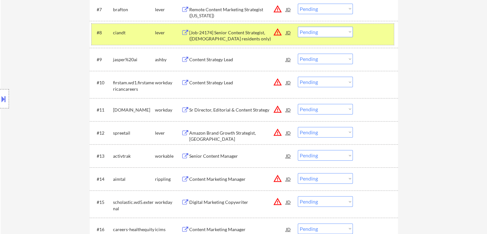
drag, startPoint x: 145, startPoint y: 33, endPoint x: 167, endPoint y: 32, distance: 21.8
click at [145, 33] on div "ciandt" at bounding box center [134, 32] width 42 height 6
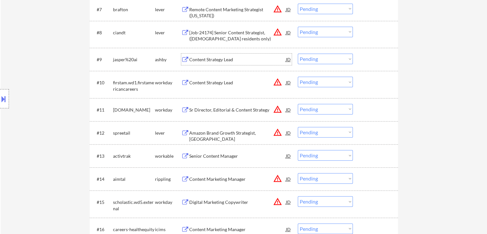
click at [219, 58] on div "Content Strategy Lead" at bounding box center [237, 59] width 97 height 6
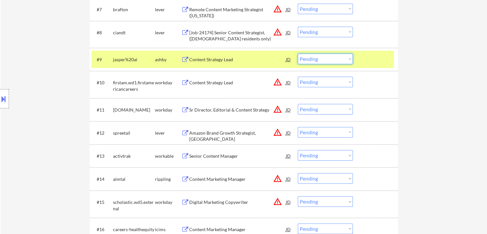
drag, startPoint x: 304, startPoint y: 57, endPoint x: 308, endPoint y: 63, distance: 7.4
click at [304, 57] on select "Choose an option... Pending Applied Excluded (Questions) Excluded (Expired) Exc…" at bounding box center [325, 58] width 55 height 11
click at [298, 53] on select "Choose an option... Pending Applied Excluded (Questions) Excluded (Expired) Exc…" at bounding box center [325, 58] width 55 height 11
select select ""pending""
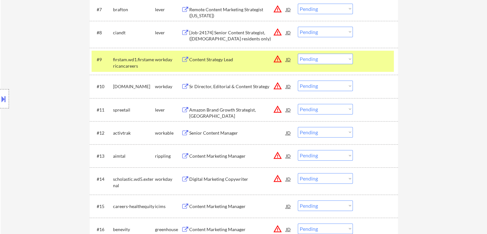
click at [142, 59] on div "firstam.wd1.firstamericancareers" at bounding box center [134, 62] width 42 height 12
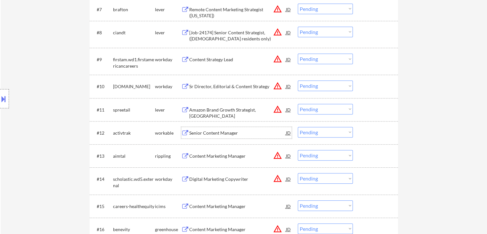
click at [213, 133] on div "Senior Content Manager" at bounding box center [237, 133] width 97 height 6
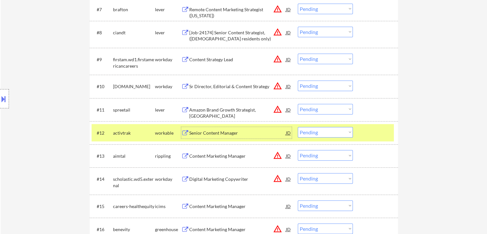
click at [326, 130] on select "Choose an option... Pending Applied Excluded (Questions) Excluded (Expired) Exc…" at bounding box center [325, 132] width 55 height 11
click at [298, 127] on select "Choose an option... Pending Applied Excluded (Questions) Excluded (Expired) Exc…" at bounding box center [325, 132] width 55 height 11
select select ""pending""
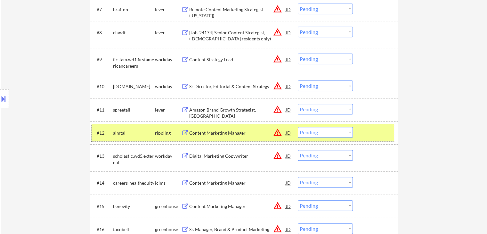
drag, startPoint x: 165, startPoint y: 133, endPoint x: 168, endPoint y: 135, distance: 3.5
click at [165, 133] on div "rippling" at bounding box center [168, 133] width 26 height 6
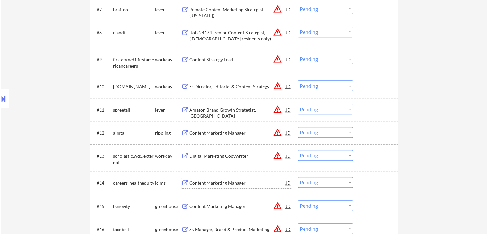
click at [223, 183] on div "Content Marketing Manager" at bounding box center [237, 183] width 97 height 6
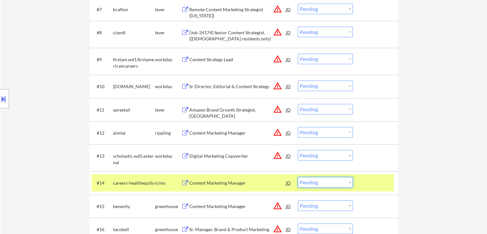
click at [311, 182] on select "Choose an option... Pending Applied Excluded (Questions) Excluded (Expired) Exc…" at bounding box center [325, 182] width 55 height 11
click at [298, 177] on select "Choose an option... Pending Applied Excluded (Questions) Excluded (Expired) Exc…" at bounding box center [325, 182] width 55 height 11
select select ""pending""
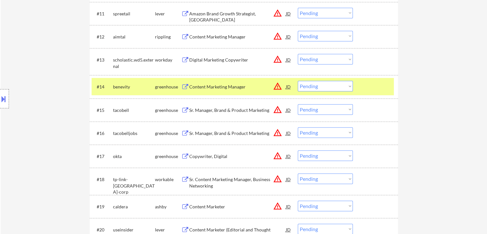
click at [158, 89] on div "greenhouse" at bounding box center [168, 87] width 26 height 6
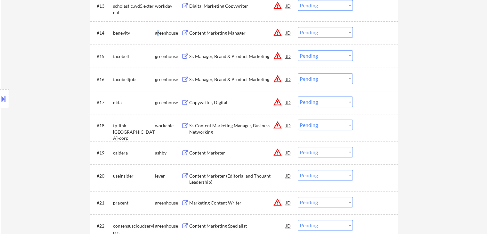
scroll to position [512, 0]
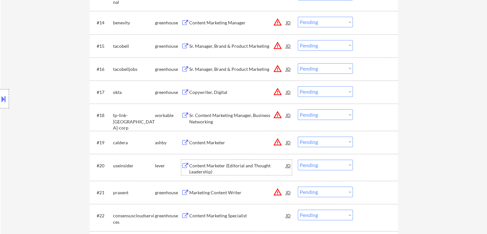
click at [221, 166] on div "Content Marketer (Editorial and Thought Leadership)" at bounding box center [237, 168] width 97 height 12
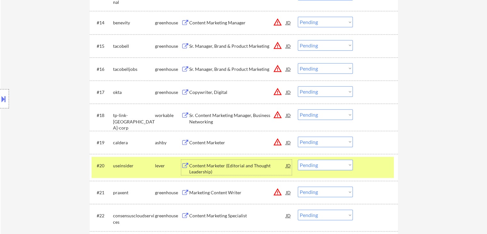
click at [308, 164] on select "Choose an option... Pending Applied Excluded (Questions) Excluded (Expired) Exc…" at bounding box center [325, 164] width 55 height 11
click at [298, 159] on select "Choose an option... Pending Applied Excluded (Questions) Excluded (Expired) Exc…" at bounding box center [325, 164] width 55 height 11
select select ""pending""
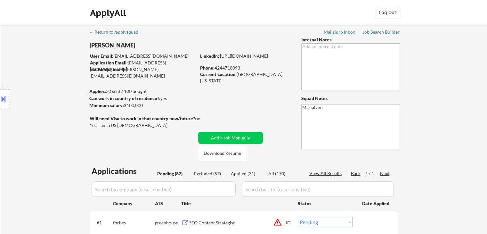
scroll to position [0, 0]
click at [167, 189] on input "input" at bounding box center [164, 189] width 144 height 15
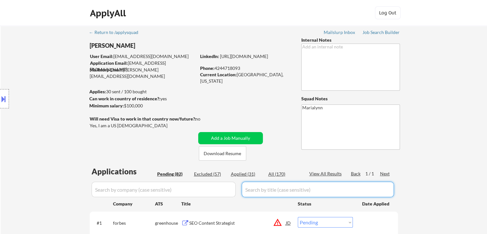
click at [250, 189] on input "input" at bounding box center [318, 189] width 152 height 15
paste input "Content Marketer (Editorial and Thought Leadership)"
type input "Content Marketer (Editorial and Thought Leadership)"
click at [280, 174] on div "All (170)" at bounding box center [284, 174] width 32 height 6
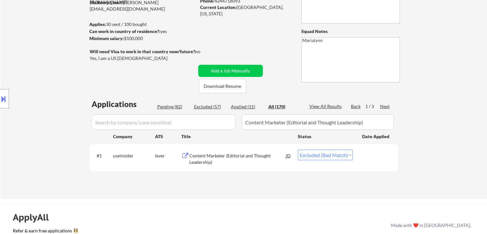
scroll to position [96, 0]
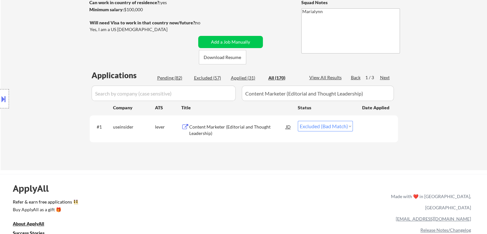
click at [318, 127] on select "Choose an option... Pending Applied Excluded (Questions) Excluded (Expired) Exc…" at bounding box center [325, 126] width 55 height 11
select select ""applied""
click at [298, 121] on select "Choose an option... Pending Applied Excluded (Questions) Excluded (Expired) Exc…" at bounding box center [325, 126] width 55 height 11
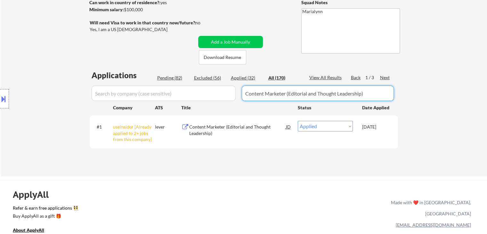
drag, startPoint x: 247, startPoint y: 92, endPoint x: 110, endPoint y: 90, distance: 137.1
click at [110, 90] on body "← Return to /applysquad Mailslurp Inbox Job Search Builder Adam Meery User Emai…" at bounding box center [243, 21] width 487 height 234
select select ""applied""
select select ""excluded__bad_match_""
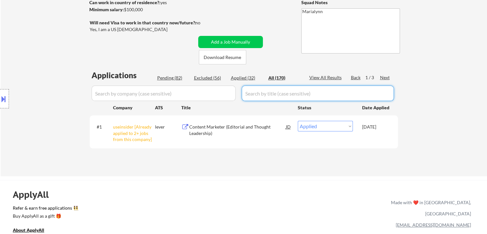
select select ""applied""
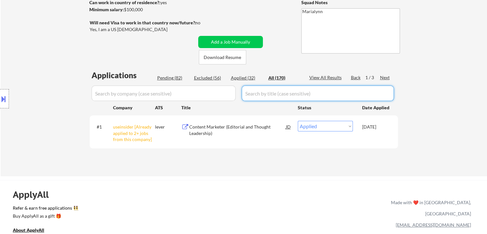
select select ""applied""
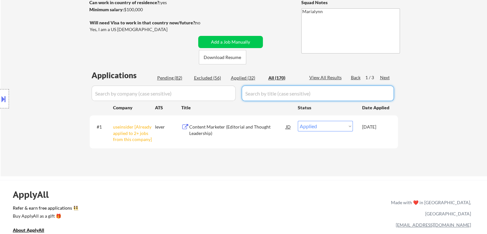
select select ""applied""
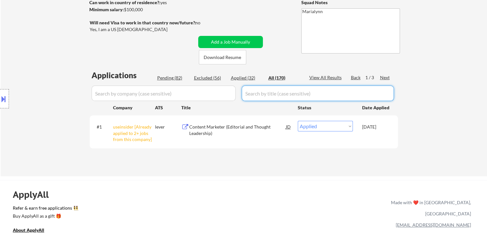
select select ""applied""
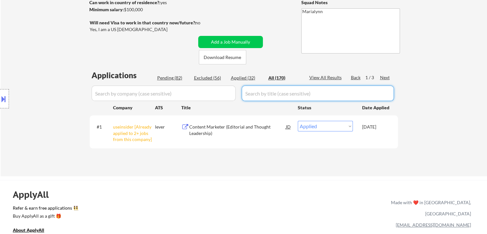
select select ""applied""
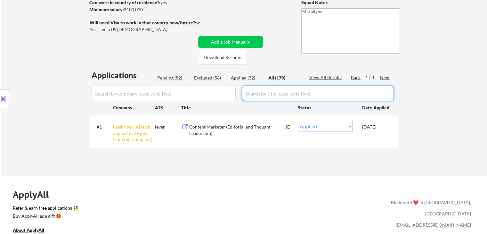
select select ""applied""
select select ""excluded__bad_match_""
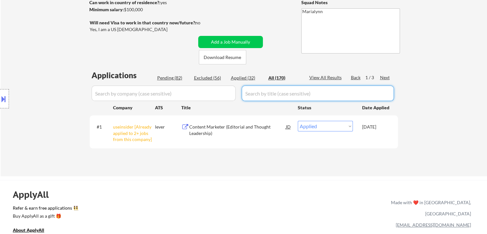
select select ""excluded__expired_""
select select ""excluded__bad_match_""
select select ""excluded__expired_""
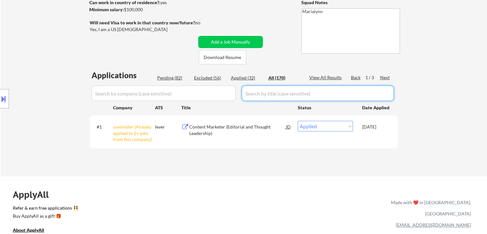
select select ""excluded__bad_match_""
select select ""excluded__expired_""
select select ""excluded__bad_match_""
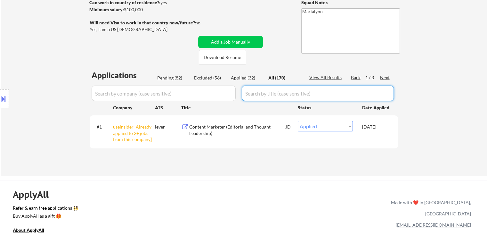
select select ""excluded__bad_match_""
select select ""excluded""
select select ""excluded__expired_""
select select ""excluded__bad_match_""
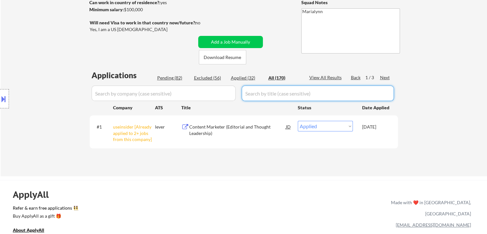
select select ""excluded__bad_match_""
select select ""excluded__location_""
select select ""excluded__expired_""
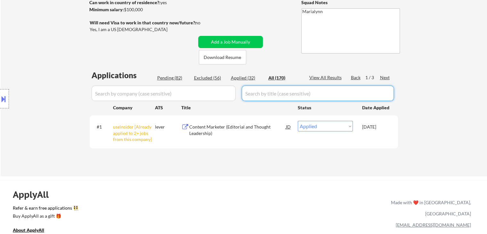
select select ""excluded__expired_""
select select ""excluded__bad_match_""
select select ""excluded__expired_""
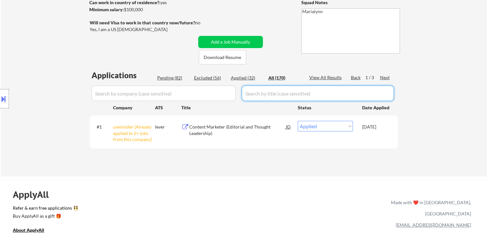
select select ""excluded__bad_match_""
select select ""excluded__salary_""
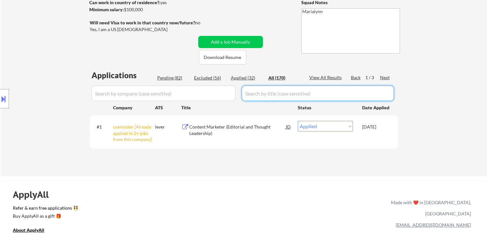
select select ""excluded__expired_""
select select ""excluded__bad_match_""
select select ""excluded__expired_""
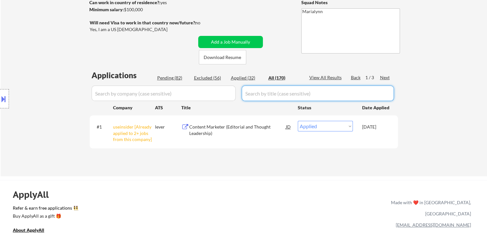
select select ""excluded__bad_match_""
select select ""excluded__expired_""
select select ""excluded__bad_match_""
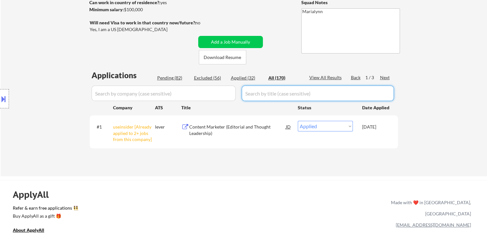
select select ""excluded__expired_""
select select ""excluded""
select select ""excluded__expired_""
select select ""pending""
select select ""excluded__expired_""
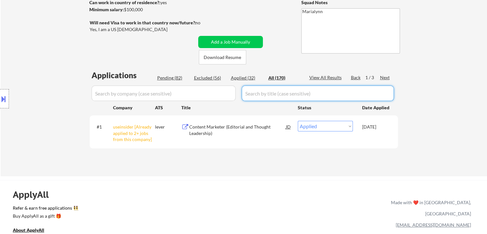
select select ""pending""
select select ""excluded__expired_""
select select ""excluded__bad_match_""
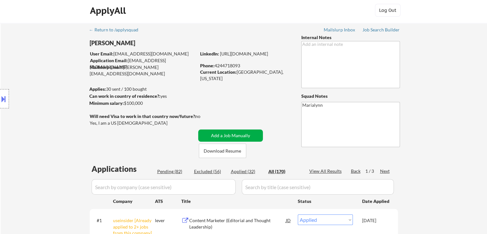
scroll to position [0, 0]
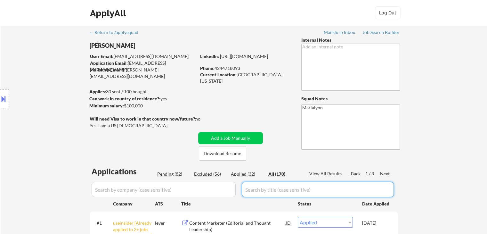
click at [275, 189] on input "input" at bounding box center [318, 189] width 152 height 15
paste input "Senior Content Manager"
type input "Senior Content Manager"
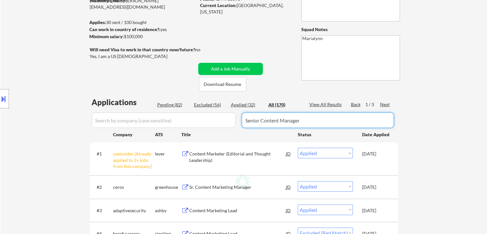
scroll to position [96, 0]
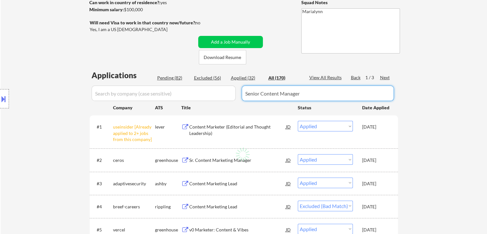
select select ""excluded__bad_match_""
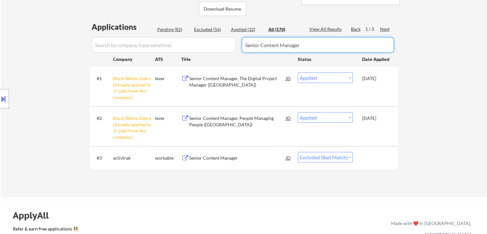
scroll to position [160, 0]
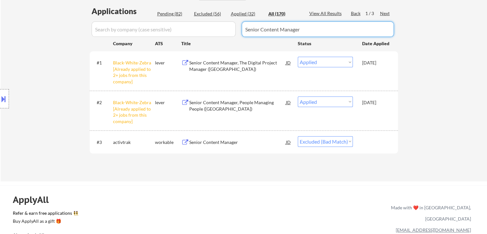
type input "Senior Content Manager"
click at [335, 139] on select "Choose an option... Pending Applied Excluded (Questions) Excluded (Expired) Exc…" at bounding box center [325, 141] width 55 height 11
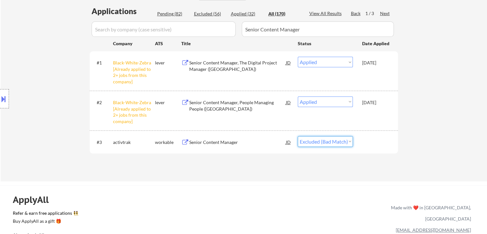
select select ""applied""
click at [298, 136] on select "Choose an option... Pending Applied Excluded (Questions) Excluded (Expired) Exc…" at bounding box center [325, 141] width 55 height 11
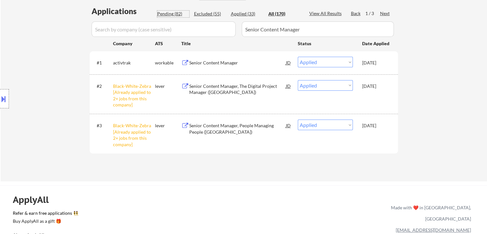
click at [171, 11] on div "Pending (82)" at bounding box center [173, 14] width 32 height 6
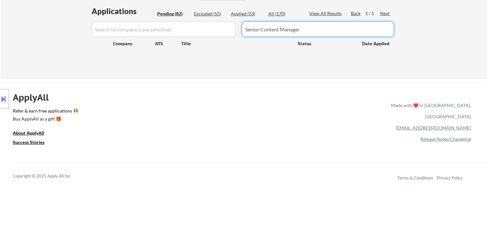
drag, startPoint x: 312, startPoint y: 33, endPoint x: 118, endPoint y: 28, distance: 194.8
click at [119, 28] on div at bounding box center [244, 28] width 308 height 15
select select ""pending""
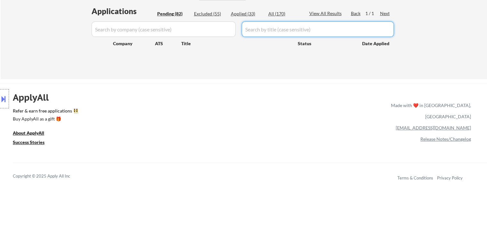
select select ""pending""
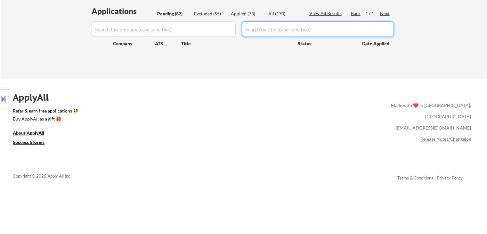
select select ""pending""
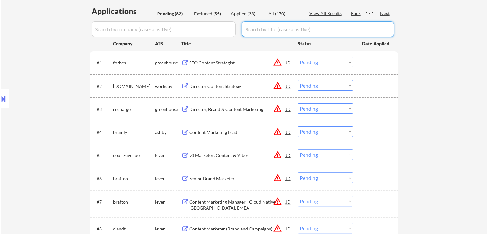
click at [235, 13] on div "Applied (33)" at bounding box center [247, 14] width 32 height 6
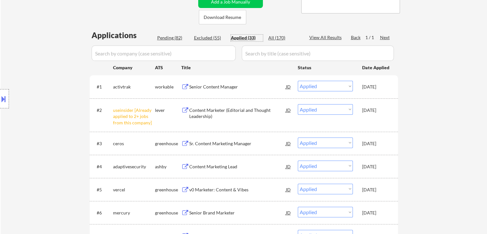
scroll to position [32, 0]
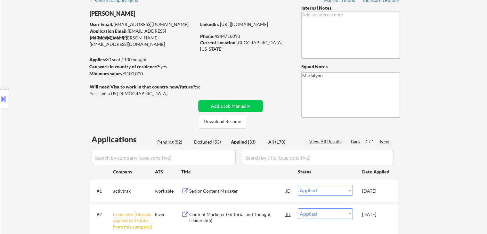
click at [236, 42] on div "Current Location: Hermosa Beach, California" at bounding box center [245, 45] width 91 height 12
drag, startPoint x: 237, startPoint y: 43, endPoint x: 289, endPoint y: 44, distance: 51.9
click at [289, 44] on div "Current Location: Hermosa Beach, California" at bounding box center [245, 45] width 91 height 12
copy div "[GEOGRAPHIC_DATA], [US_STATE]"
click at [306, 159] on input "input" at bounding box center [318, 157] width 152 height 15
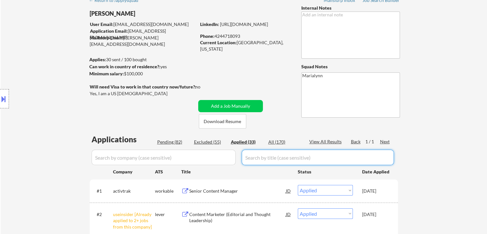
paste input "Content Strategy Lead"
click at [278, 140] on div "All (170)" at bounding box center [284, 142] width 32 height 6
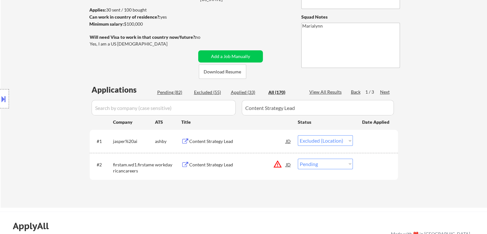
scroll to position [96, 0]
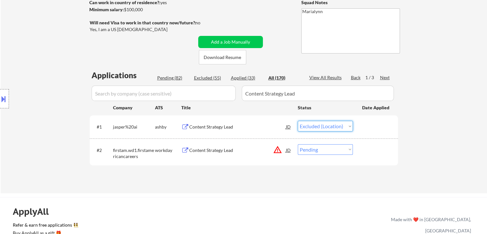
click at [327, 125] on select "Choose an option... Pending Applied Excluded (Questions) Excluded (Expired) Exc…" at bounding box center [325, 126] width 55 height 11
click at [298, 121] on select "Choose an option... Pending Applied Excluded (Questions) Excluded (Expired) Exc…" at bounding box center [325, 126] width 55 height 11
click at [231, 126] on div "Content Strategy Lead" at bounding box center [237, 127] width 97 height 6
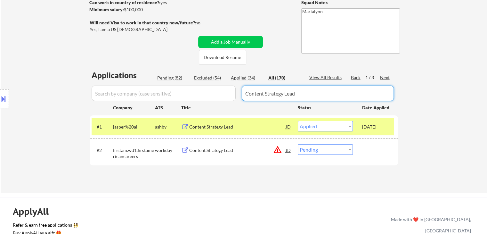
drag, startPoint x: 304, startPoint y: 92, endPoint x: 171, endPoint y: 98, distance: 133.0
click at [171, 98] on div at bounding box center [244, 93] width 308 height 15
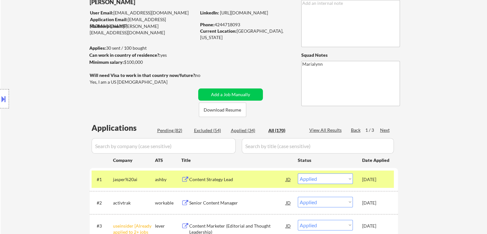
scroll to position [32, 0]
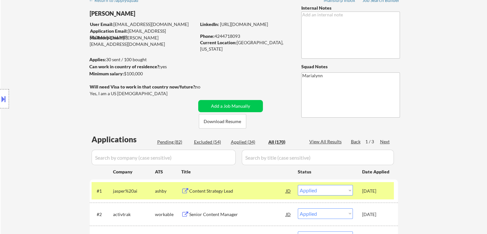
drag, startPoint x: 165, startPoint y: 141, endPoint x: 173, endPoint y: 88, distance: 53.1
click at [165, 140] on div "Pending (82)" at bounding box center [173, 142] width 32 height 6
drag, startPoint x: 233, startPoint y: 141, endPoint x: 193, endPoint y: 41, distance: 107.6
click at [233, 141] on div "Applied (34)" at bounding box center [247, 142] width 32 height 6
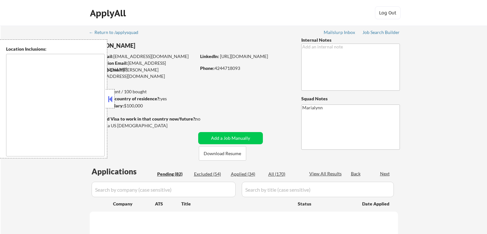
click at [113, 97] on button at bounding box center [110, 99] width 7 height 10
select select ""pending""
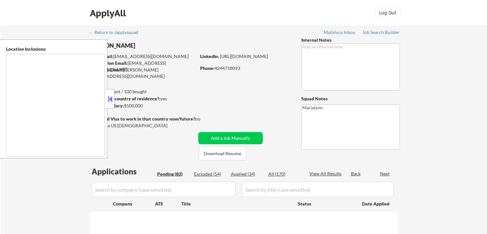
select select ""pending""
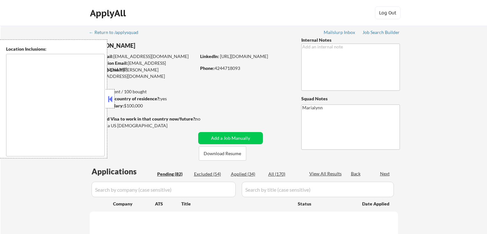
select select ""pending""
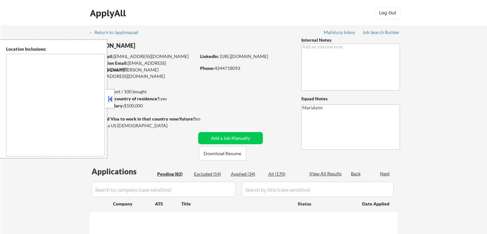
select select ""pending""
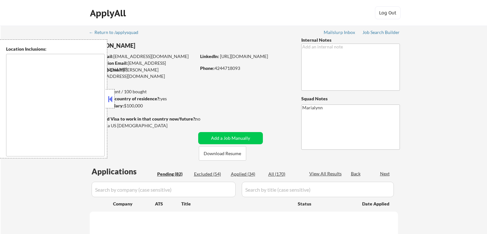
select select ""pending""
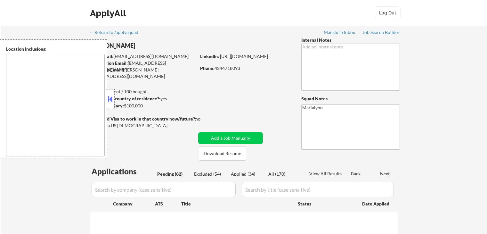
select select ""pending""
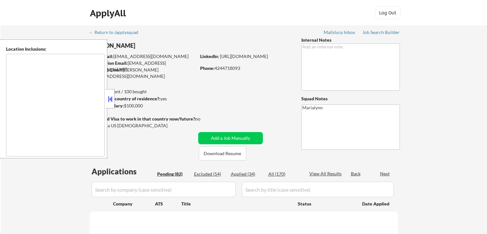
select select ""pending""
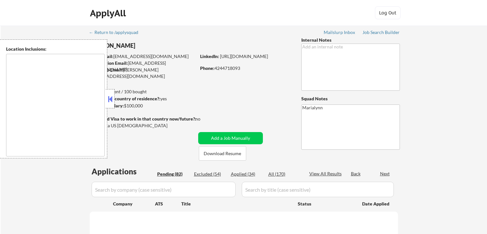
select select ""pending""
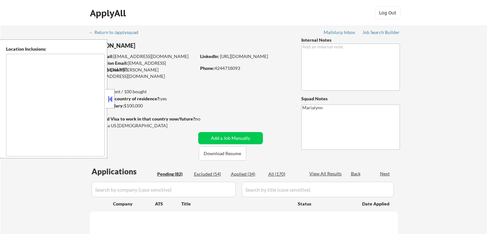
select select ""pending""
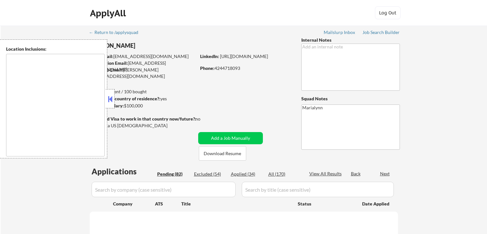
select select ""pending""
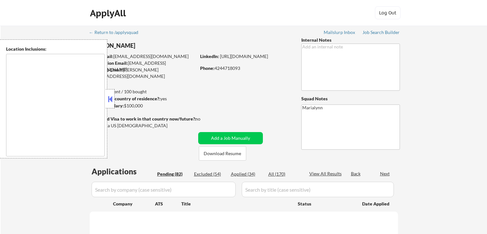
select select ""pending""
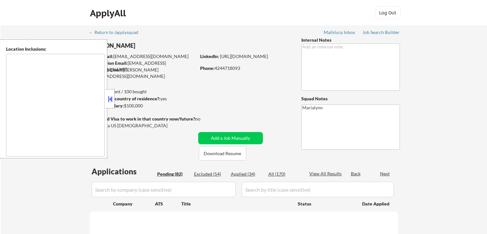
select select ""pending""
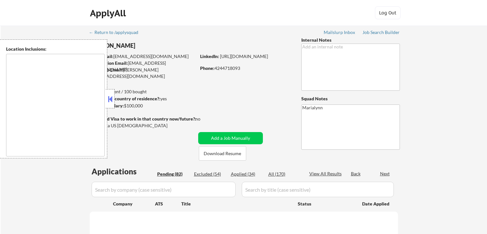
select select ""pending""
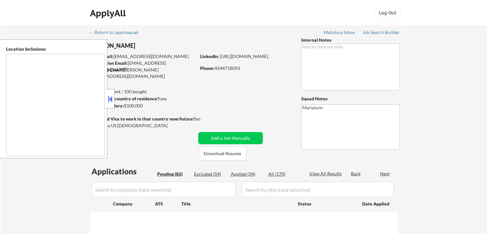
select select ""pending""
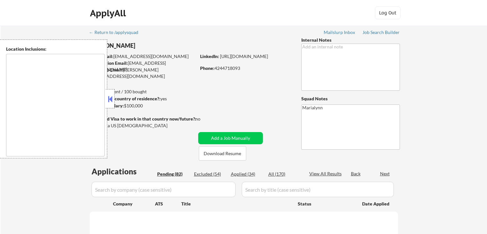
select select ""pending""
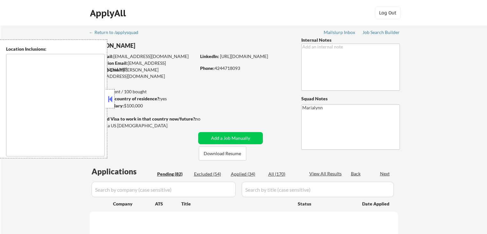
select select ""pending""
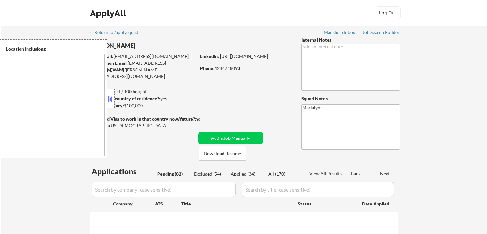
select select ""pending""
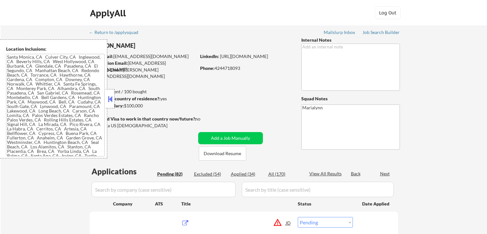
type textarea "[GEOGRAPHIC_DATA], [GEOGRAPHIC_DATA] [GEOGRAPHIC_DATA], [GEOGRAPHIC_DATA] [GEOG…"
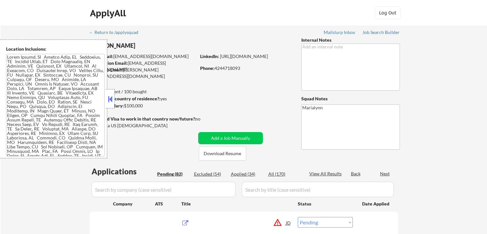
click at [112, 95] on button at bounding box center [110, 99] width 7 height 10
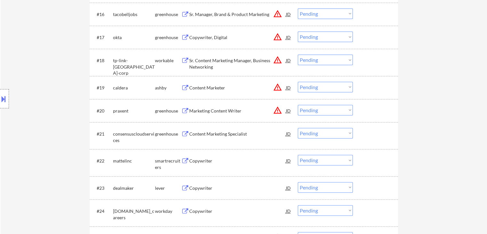
scroll to position [544, 0]
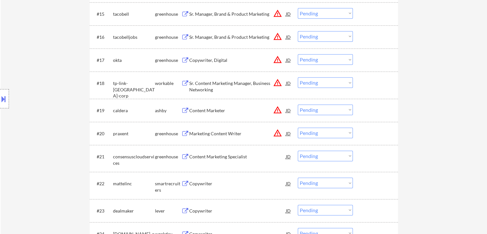
click at [208, 156] on div "Content Marketing Specialist" at bounding box center [237, 156] width 97 height 6
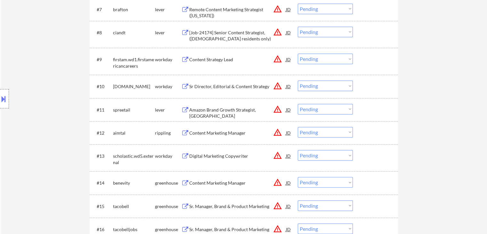
scroll to position [512, 0]
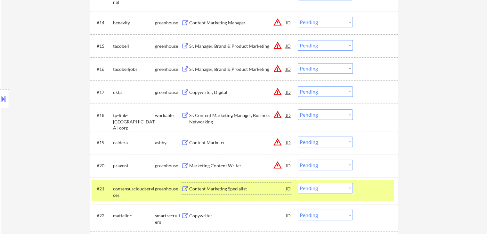
click at [317, 186] on select "Choose an option... Pending Applied Excluded (Questions) Excluded (Expired) Exc…" at bounding box center [325, 188] width 55 height 11
click at [298, 183] on select "Choose an option... Pending Applied Excluded (Questions) Excluded (Expired) Exc…" at bounding box center [325, 188] width 55 height 11
click at [219, 190] on div "Copywriter" at bounding box center [237, 188] width 97 height 6
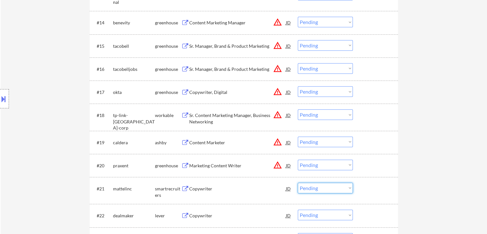
click at [318, 186] on select "Choose an option... Pending Applied Excluded (Questions) Excluded (Expired) Exc…" at bounding box center [325, 188] width 55 height 11
click at [298, 183] on select "Choose an option... Pending Applied Excluded (Questions) Excluded (Expired) Exc…" at bounding box center [325, 188] width 55 height 11
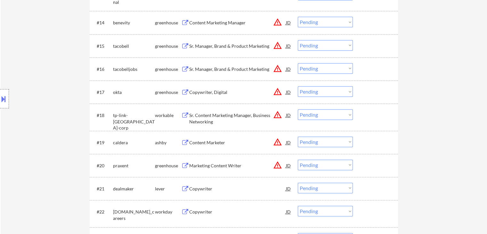
click at [202, 188] on div "Copywriter" at bounding box center [237, 188] width 97 height 6
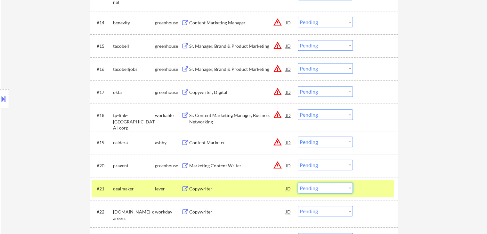
drag, startPoint x: 330, startPoint y: 186, endPoint x: 335, endPoint y: 188, distance: 4.9
click at [330, 186] on select "Choose an option... Pending Applied Excluded (Questions) Excluded (Expired) Exc…" at bounding box center [325, 188] width 55 height 11
click at [298, 183] on select "Choose an option... Pending Applied Excluded (Questions) Excluded (Expired) Exc…" at bounding box center [325, 188] width 55 height 11
select select ""pending""
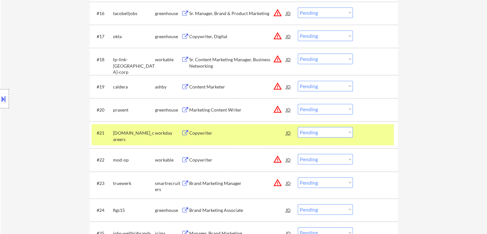
scroll to position [576, 0]
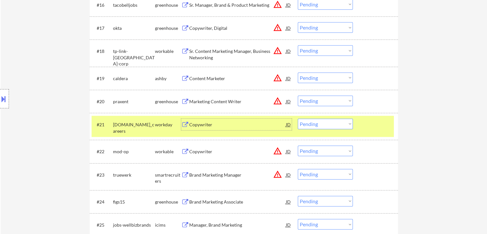
click at [202, 125] on div "Copywriter" at bounding box center [237, 124] width 97 height 6
